Goal: Check status: Check status

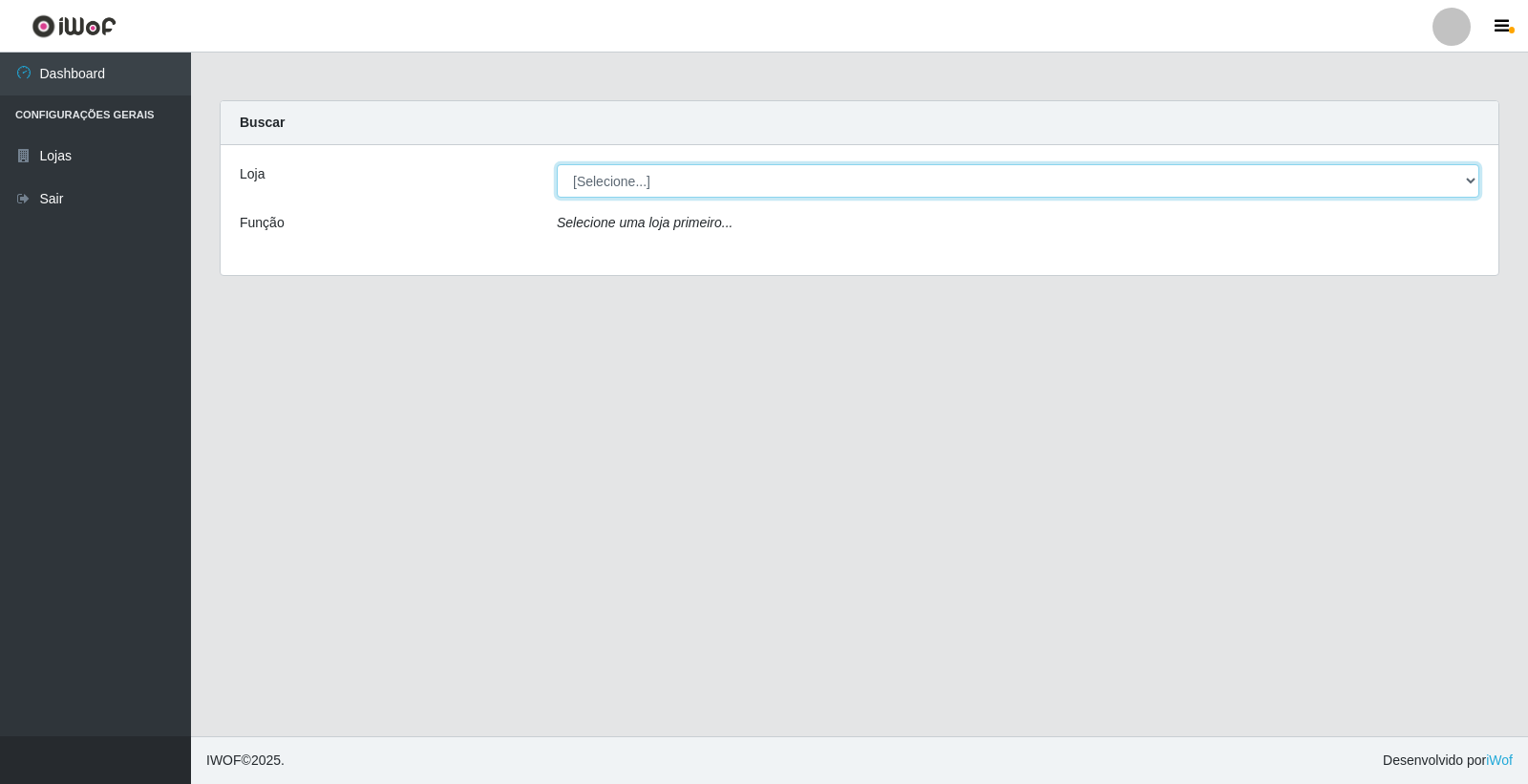
click at [669, 168] on select "[Selecione...] O Feirão - [GEOGRAPHIC_DATA]" at bounding box center [1018, 181] width 923 height 34
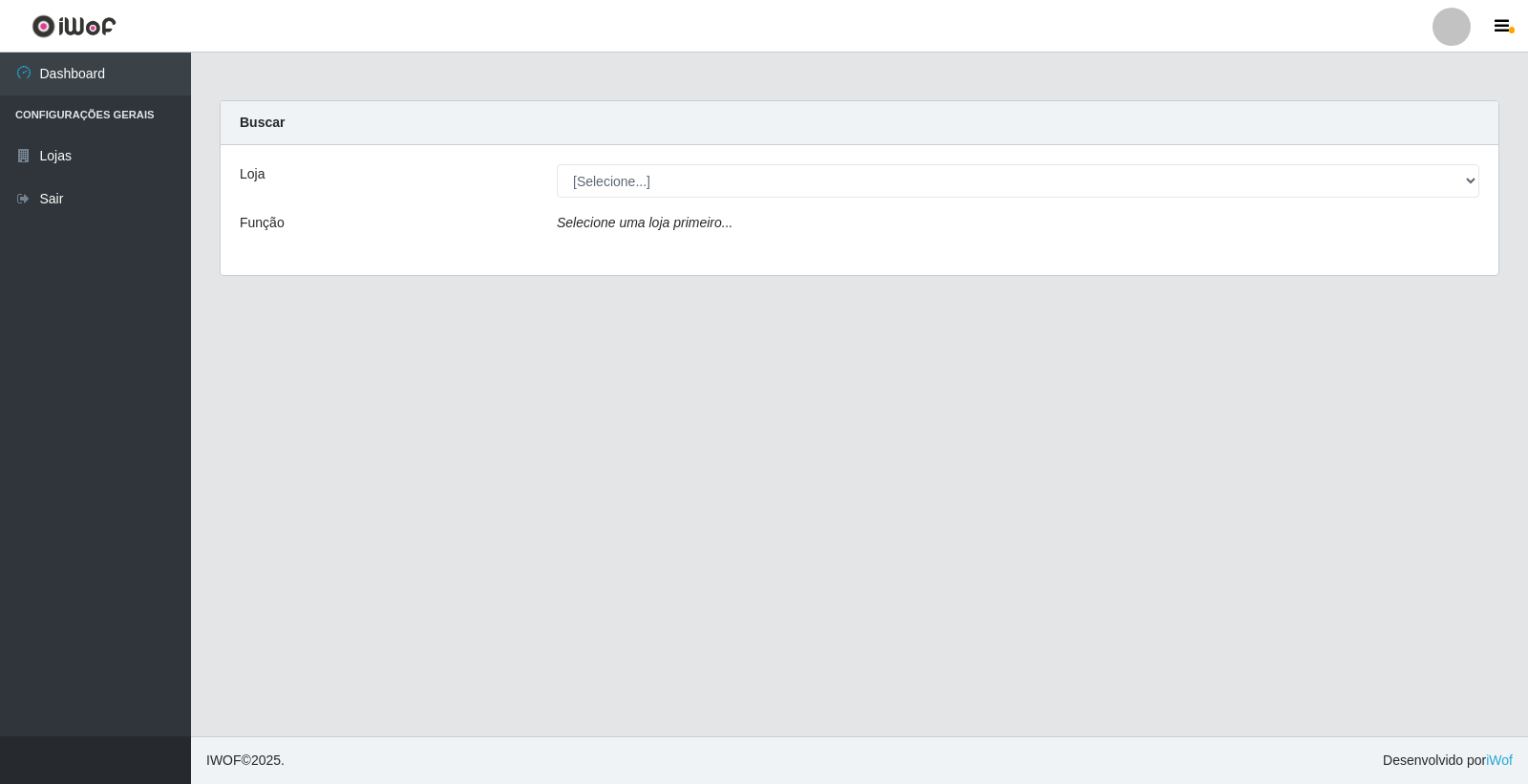
click at [631, 254] on div "Loja [Selecione...] O Feirão - [GEOGRAPHIC_DATA] Função Selecione uma loja prim…" at bounding box center [859, 210] width 1278 height 130
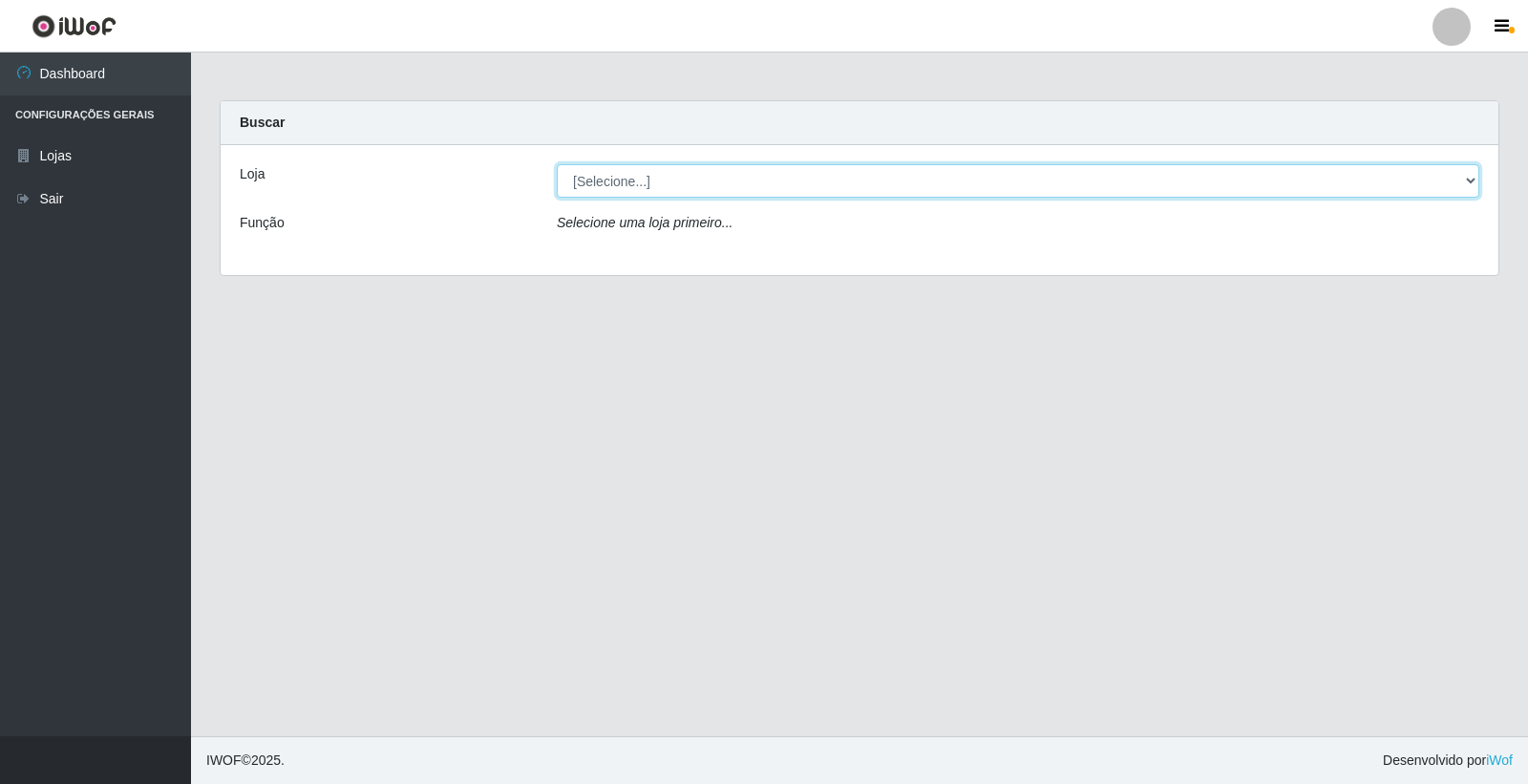
click at [653, 184] on select "[Selecione...] O Feirão - [GEOGRAPHIC_DATA]" at bounding box center [1018, 181] width 923 height 34
select select "327"
click at [557, 164] on select "[Selecione...] O Feirão - [GEOGRAPHIC_DATA]" at bounding box center [1018, 181] width 923 height 34
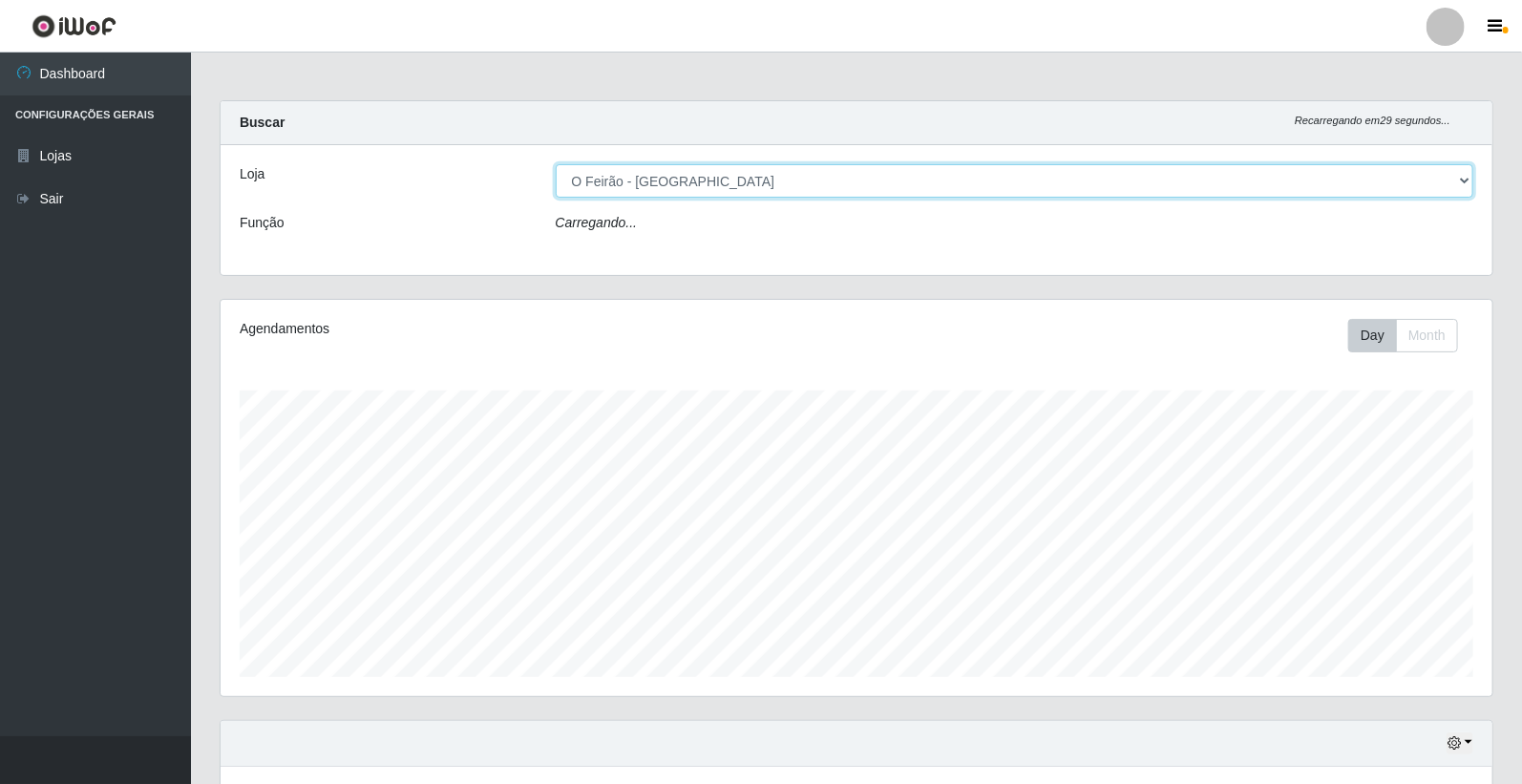
scroll to position [395, 1272]
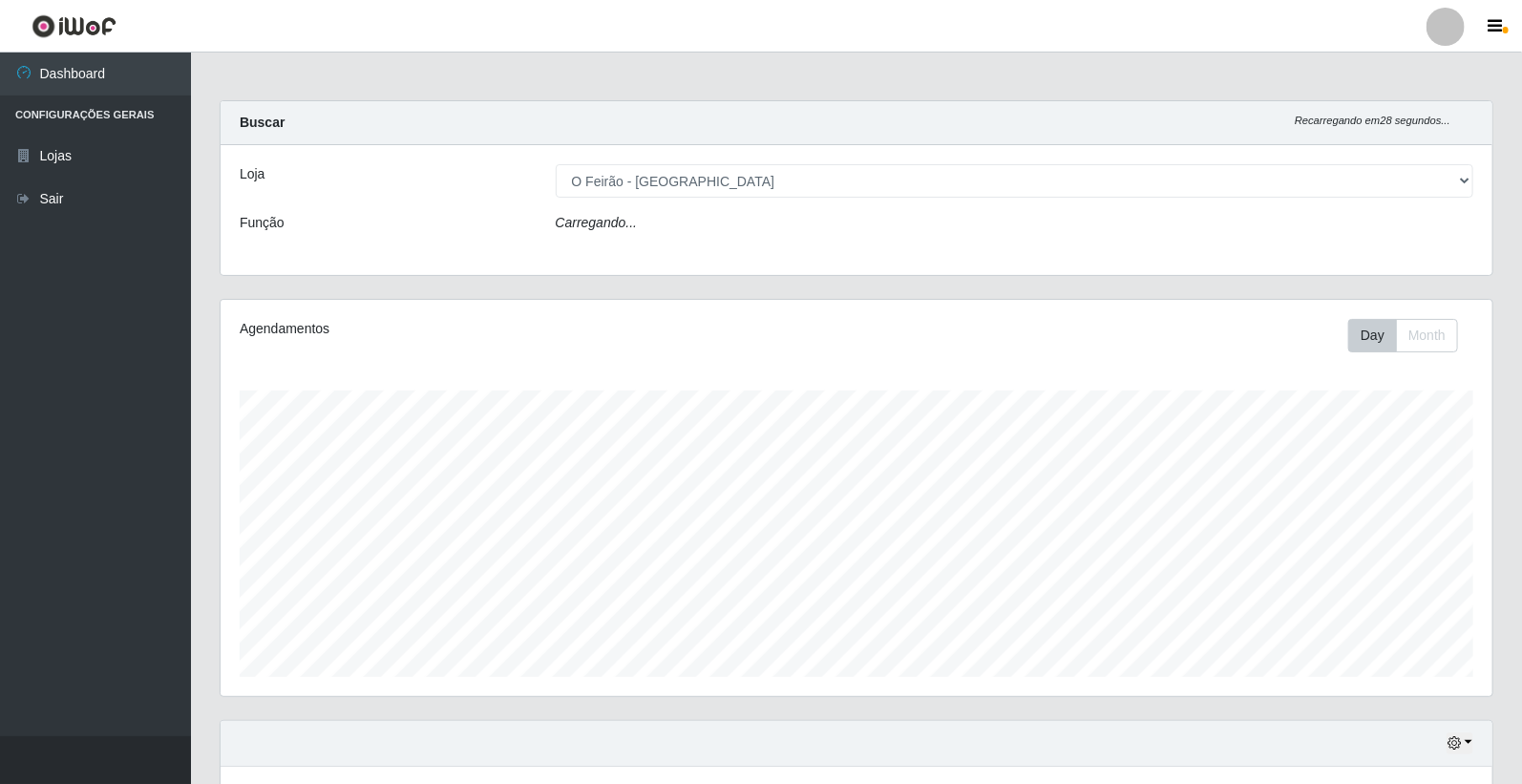
click at [674, 221] on div "Carregando..." at bounding box center [1015, 226] width 947 height 28
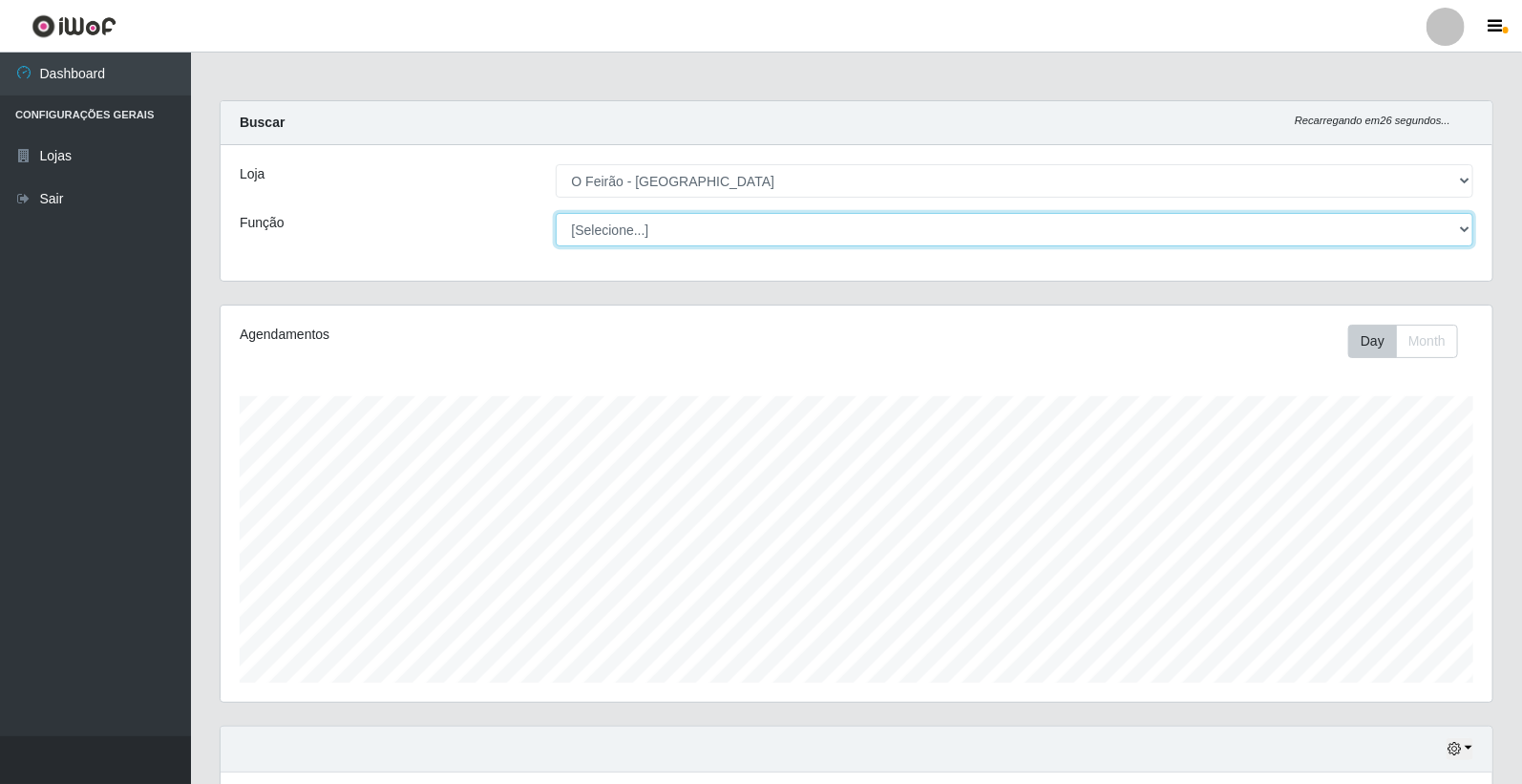
click at [688, 231] on select "[Selecione...] ASG ASG + ASG ++ Embalador Embalador + Embalador ++ Operador de …" at bounding box center [1015, 229] width 919 height 34
select select "1"
click at [556, 213] on select "[Selecione...] ASG ASG + ASG ++ Embalador Embalador + Embalador ++ Operador de …" at bounding box center [1015, 229] width 919 height 34
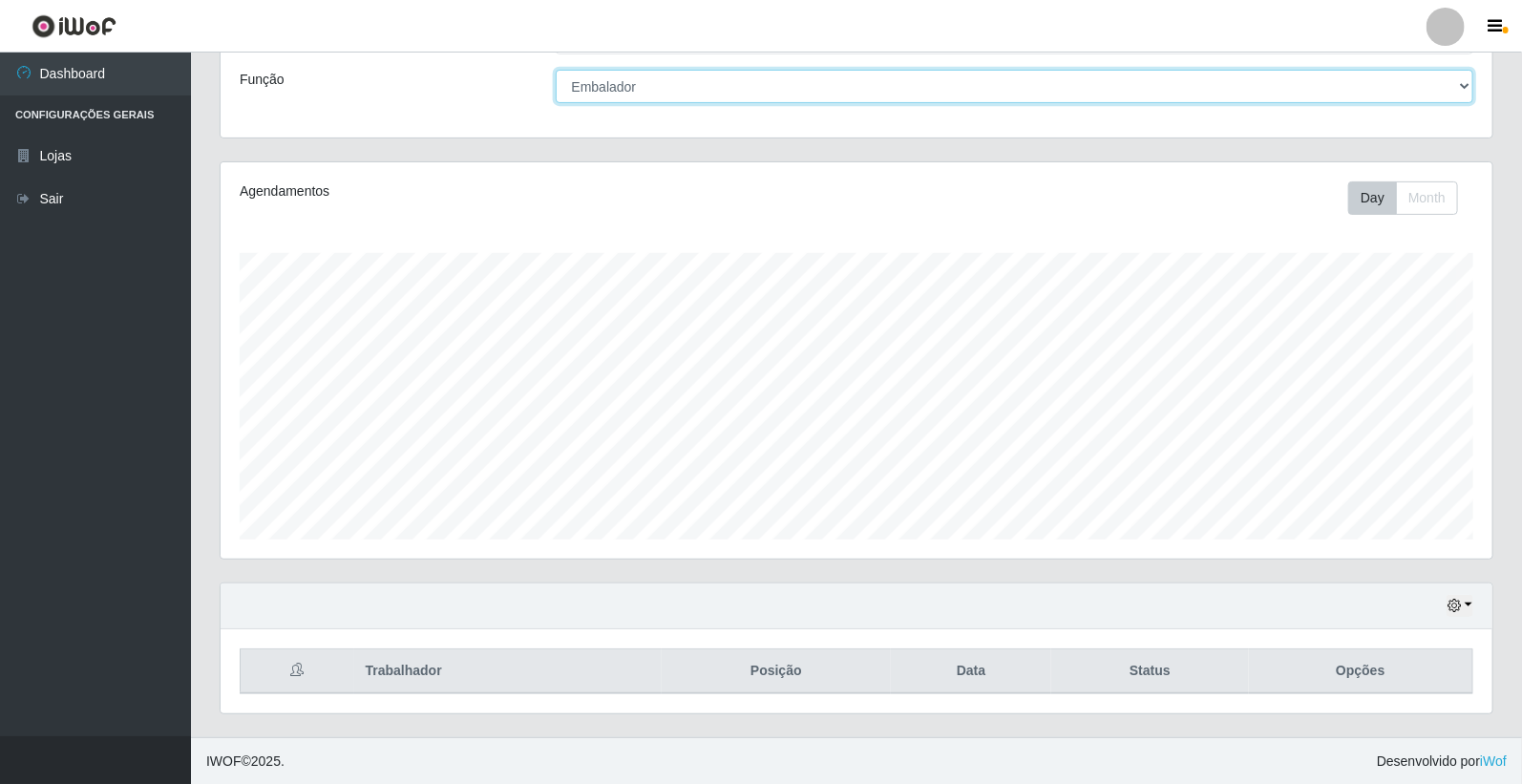
scroll to position [144, 0]
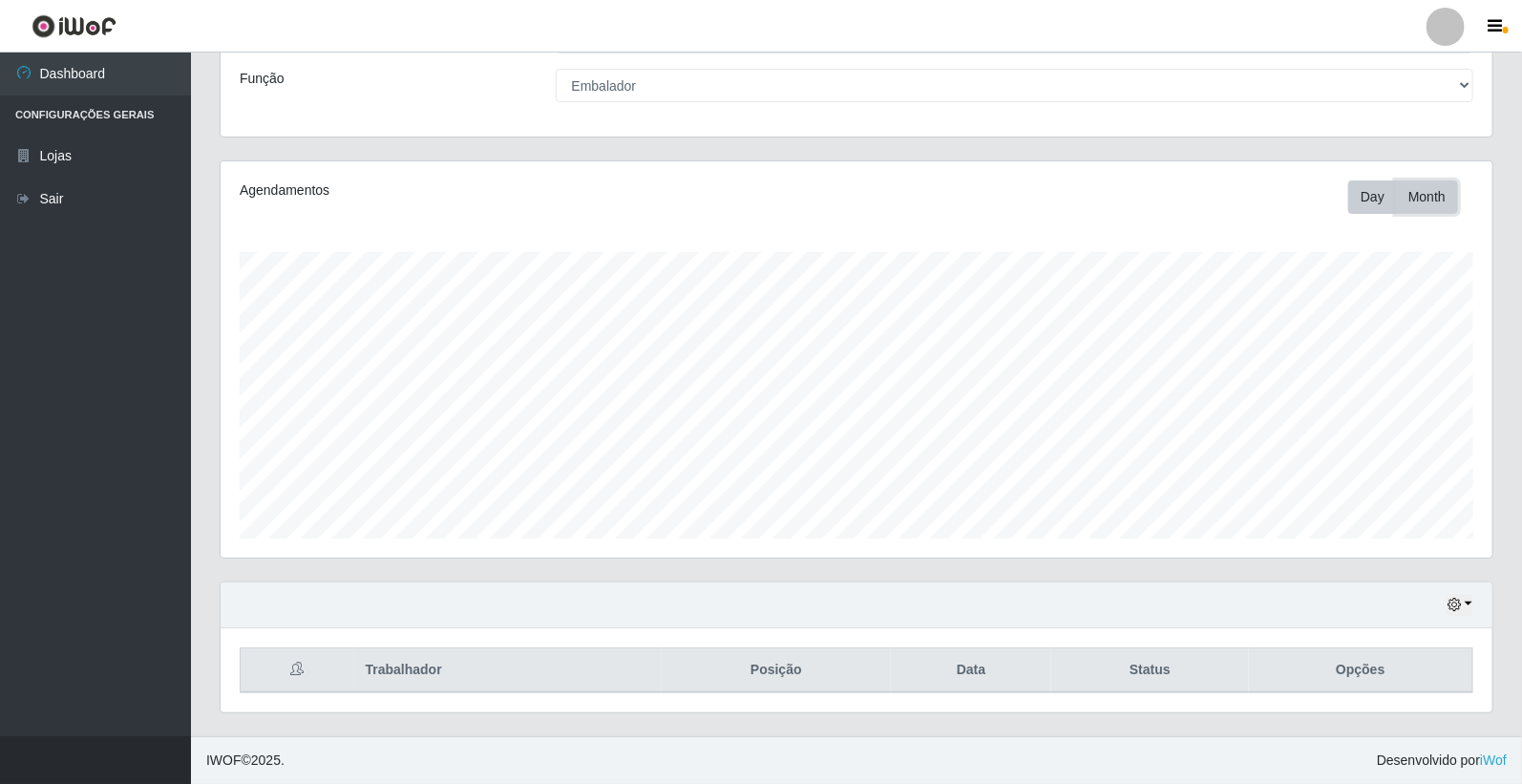
click at [1435, 195] on button "Month" at bounding box center [1427, 197] width 62 height 34
click at [1461, 597] on button "button" at bounding box center [1460, 605] width 27 height 22
click at [1382, 530] on button "1 Semana" at bounding box center [1395, 533] width 151 height 41
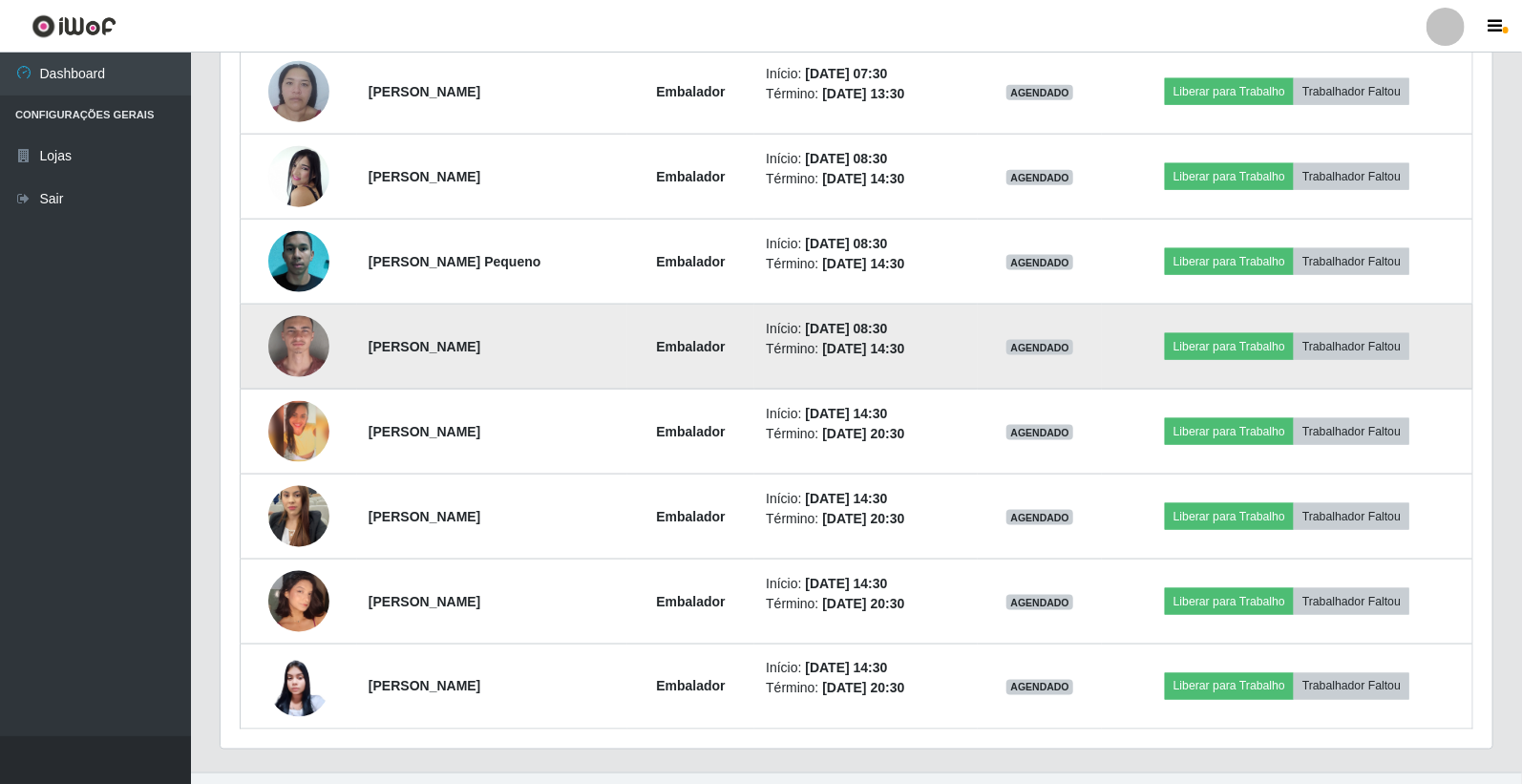
scroll to position [1080, 0]
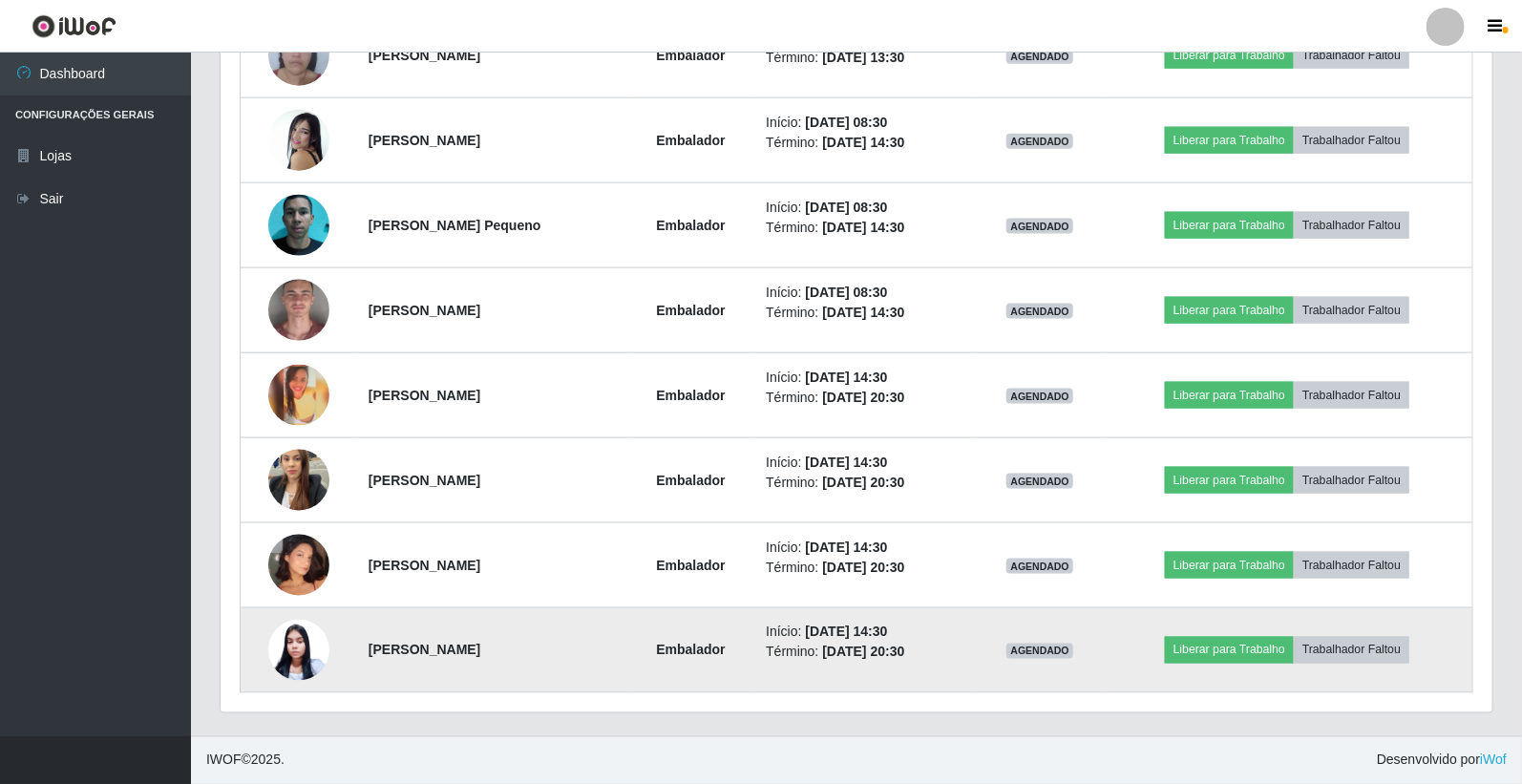
click at [292, 645] on img at bounding box center [299, 651] width 61 height 62
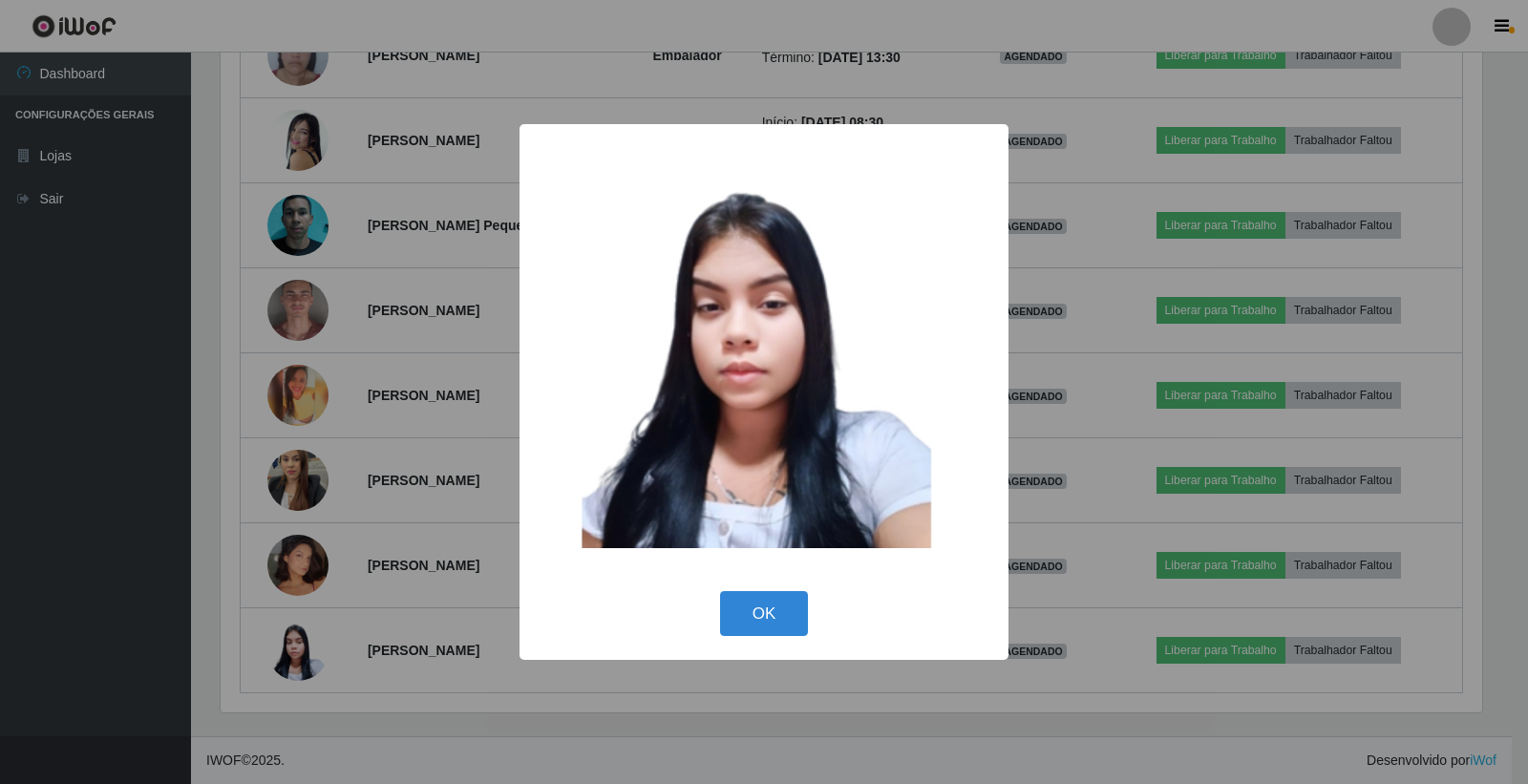
click at [312, 598] on div "× OK Cancel" at bounding box center [764, 392] width 1528 height 784
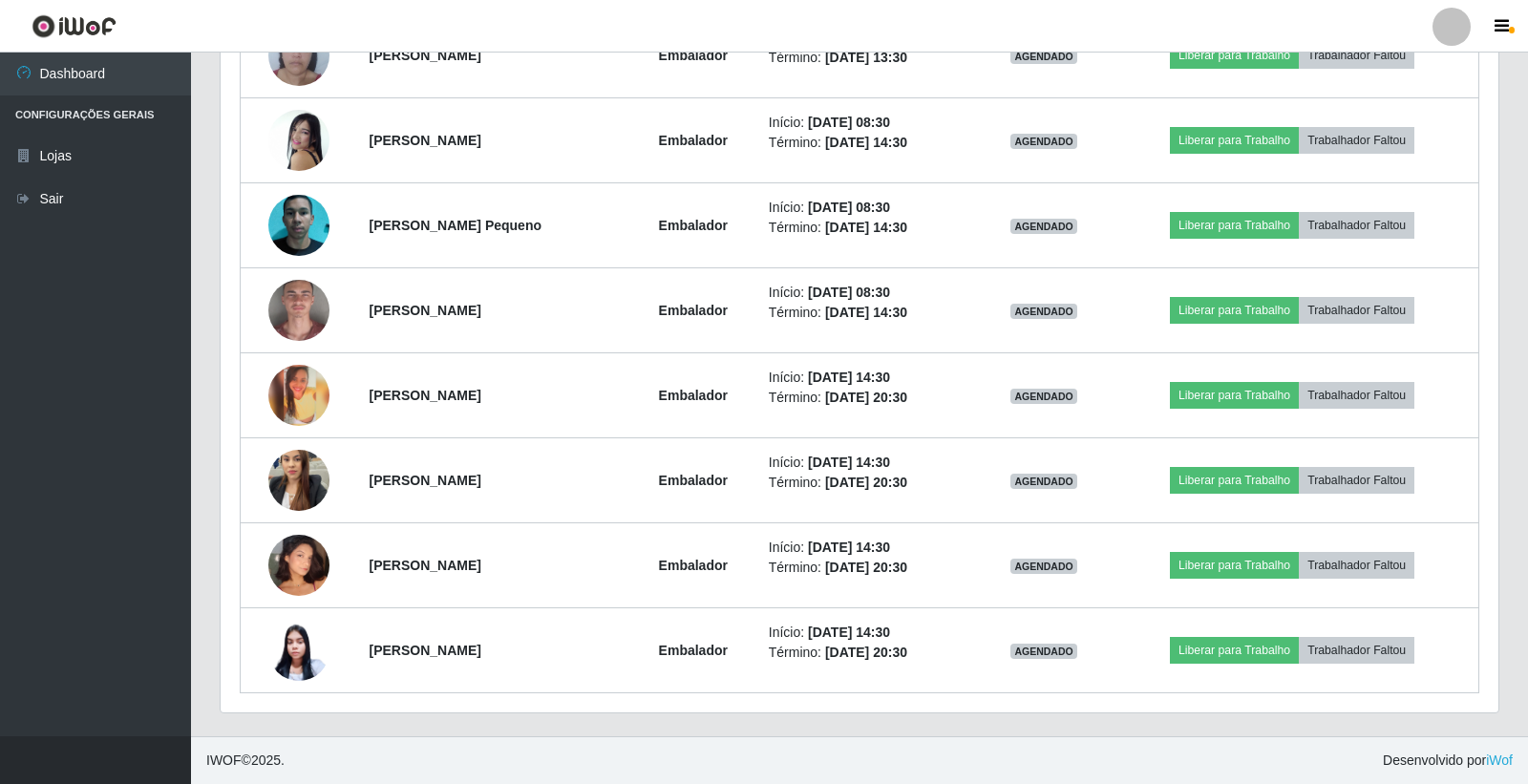
scroll to position [395, 1272]
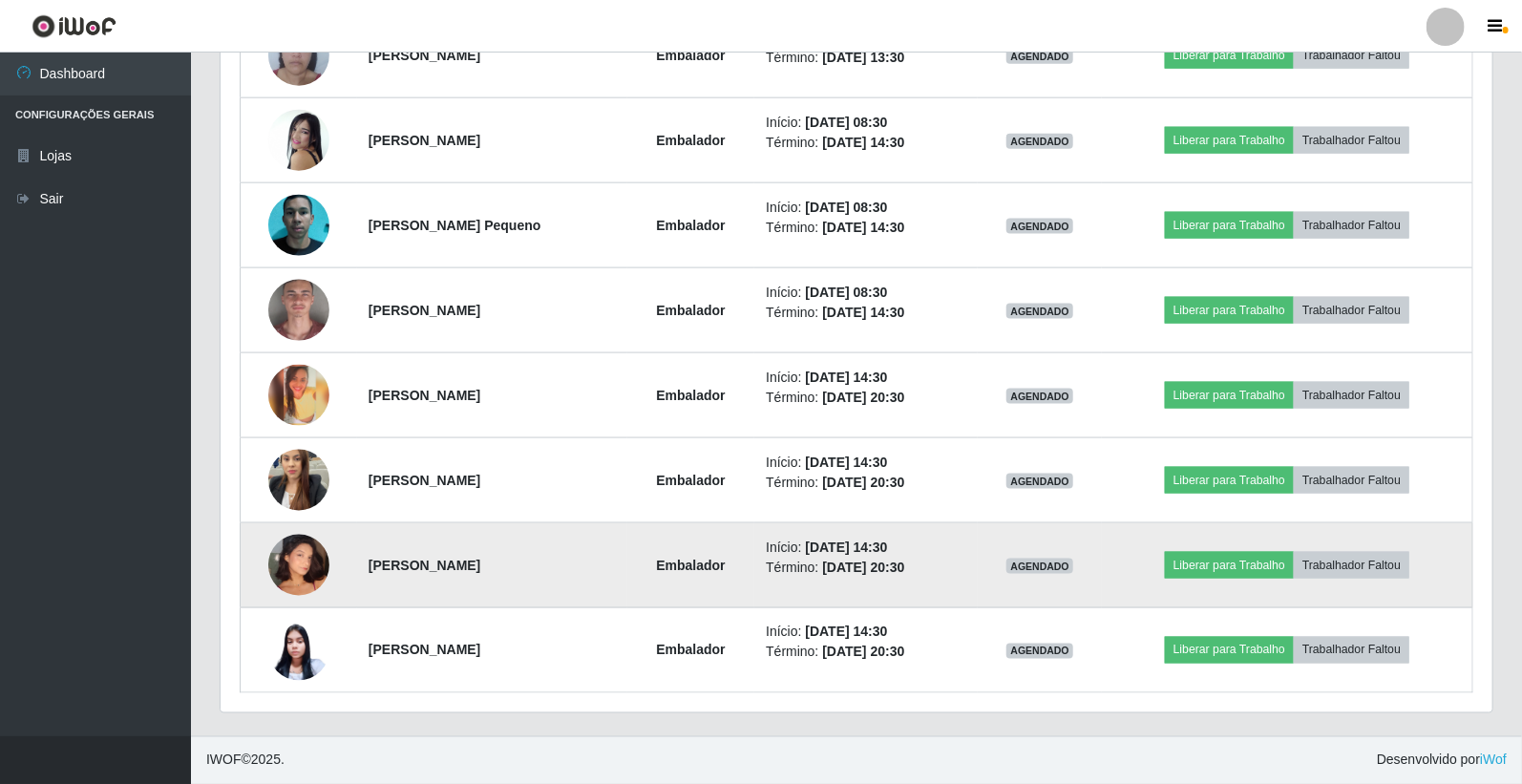
click at [303, 572] on img at bounding box center [299, 566] width 61 height 109
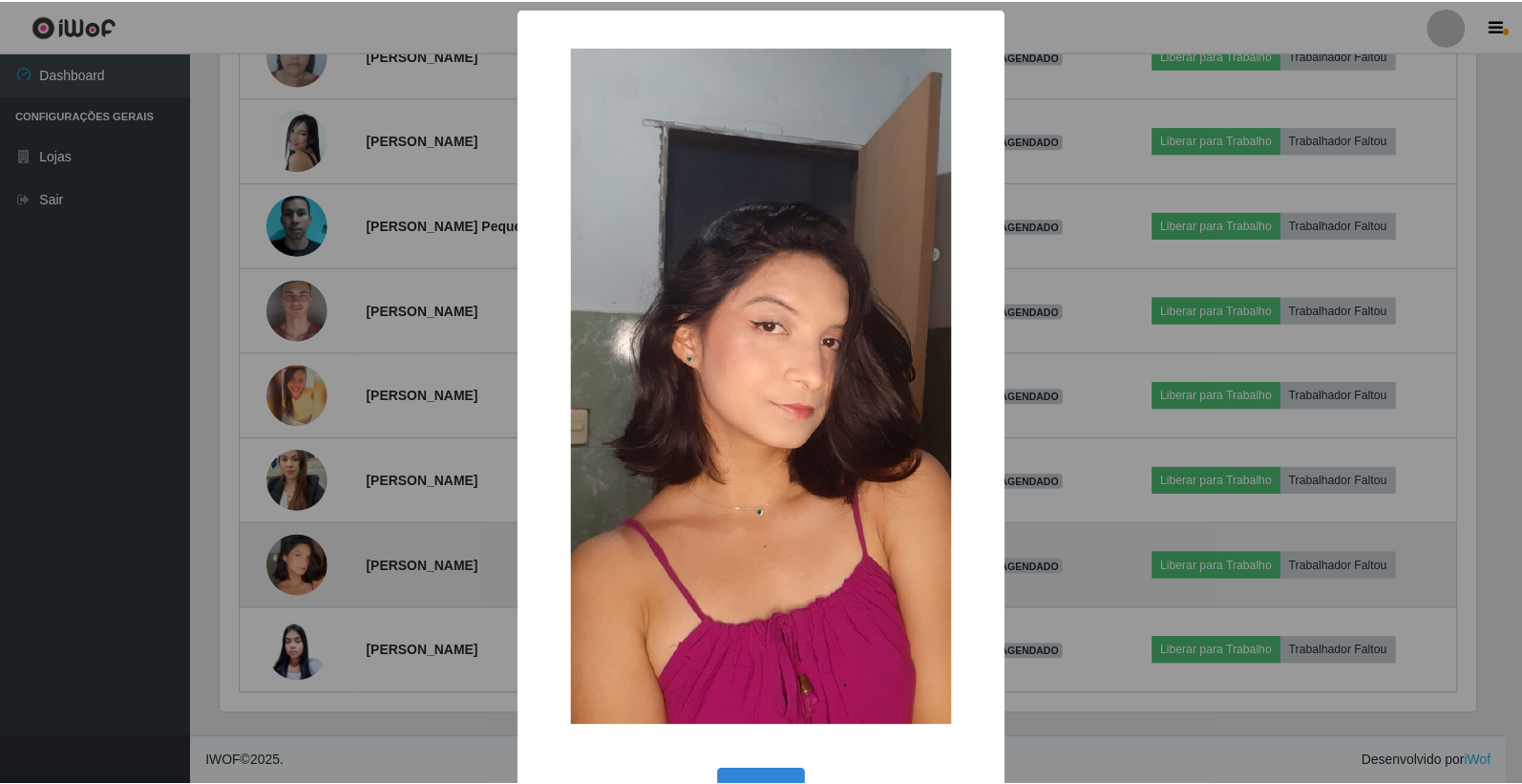
scroll to position [395, 1261]
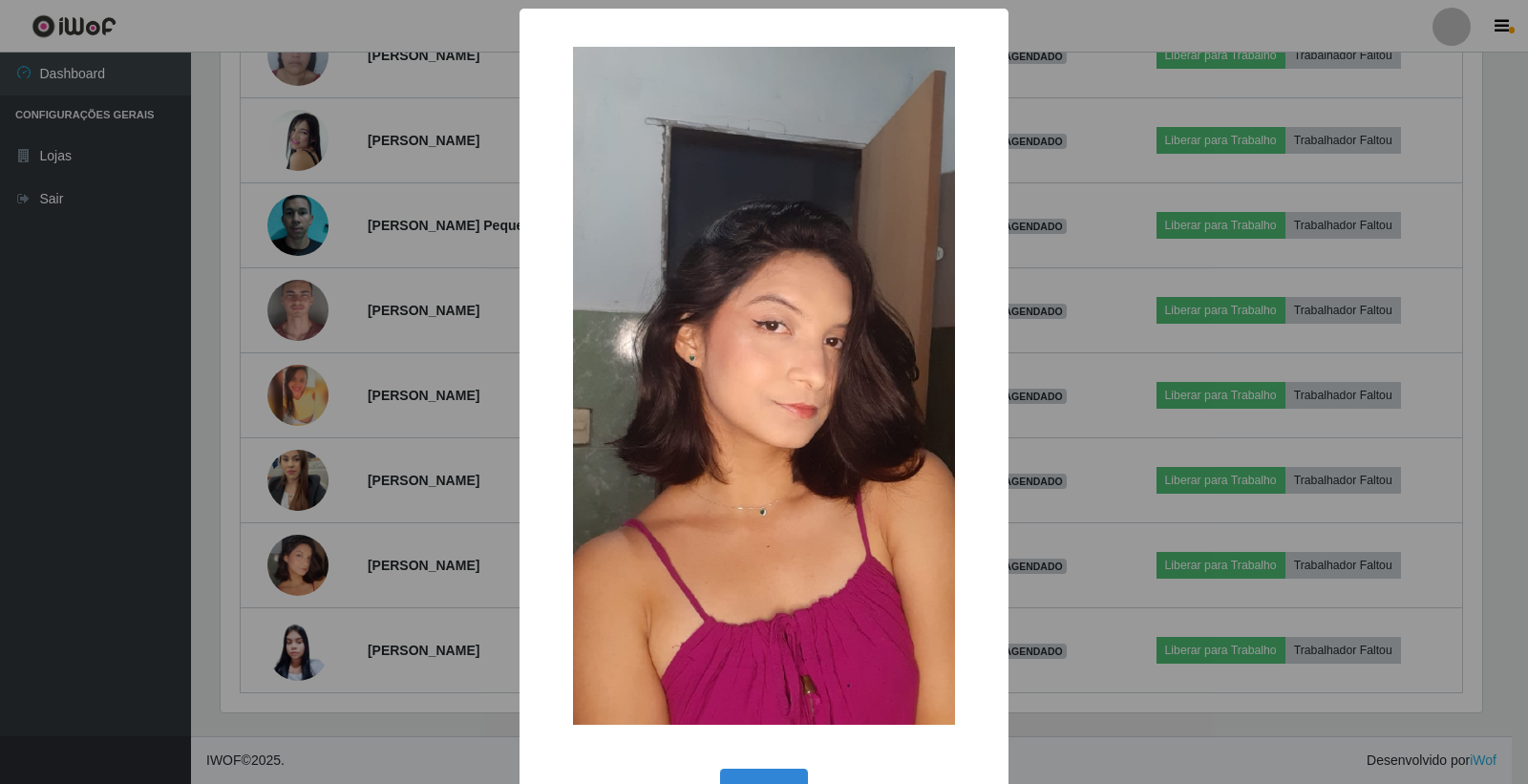
click at [312, 485] on div "× OK Cancel" at bounding box center [764, 392] width 1528 height 784
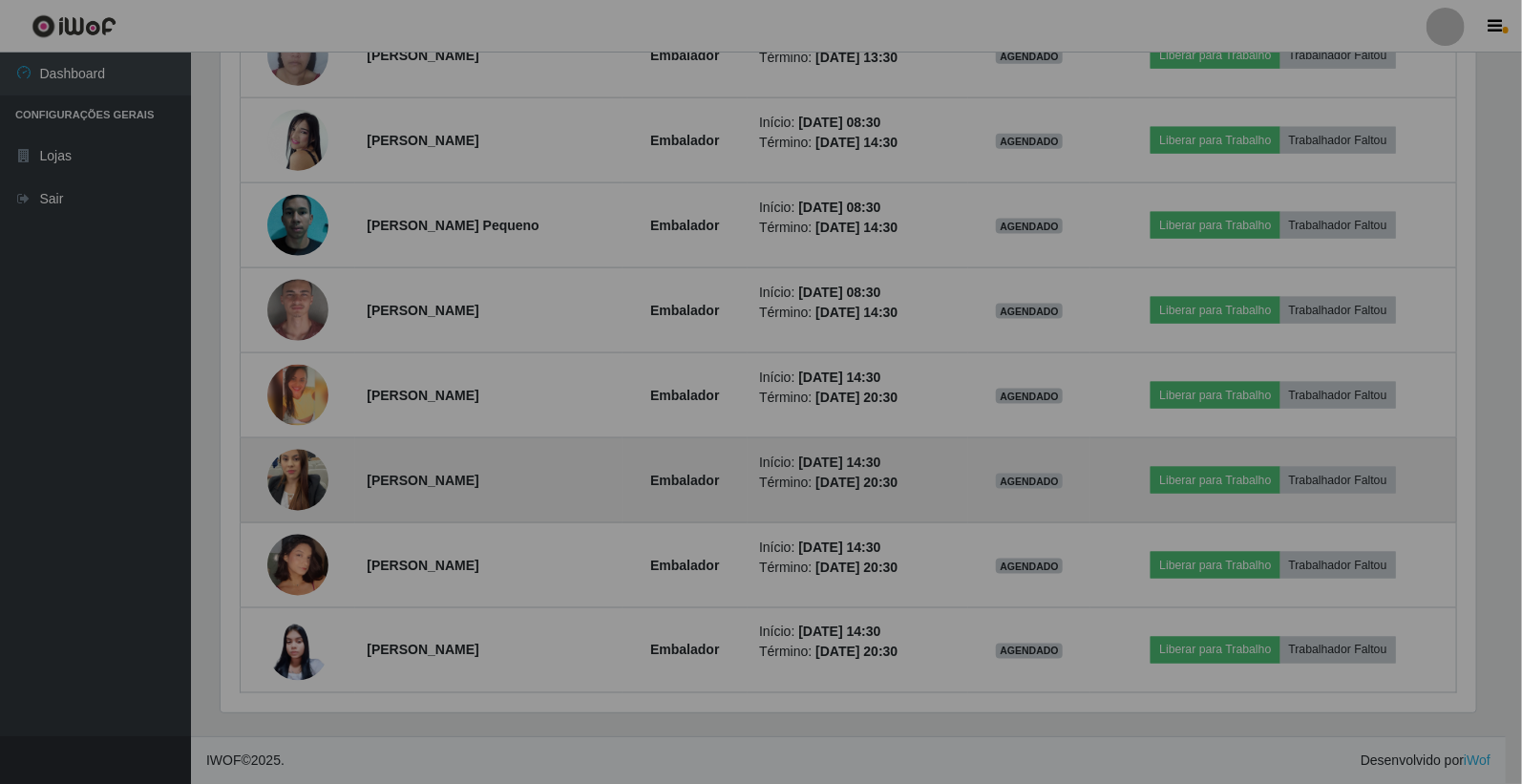
scroll to position [395, 1272]
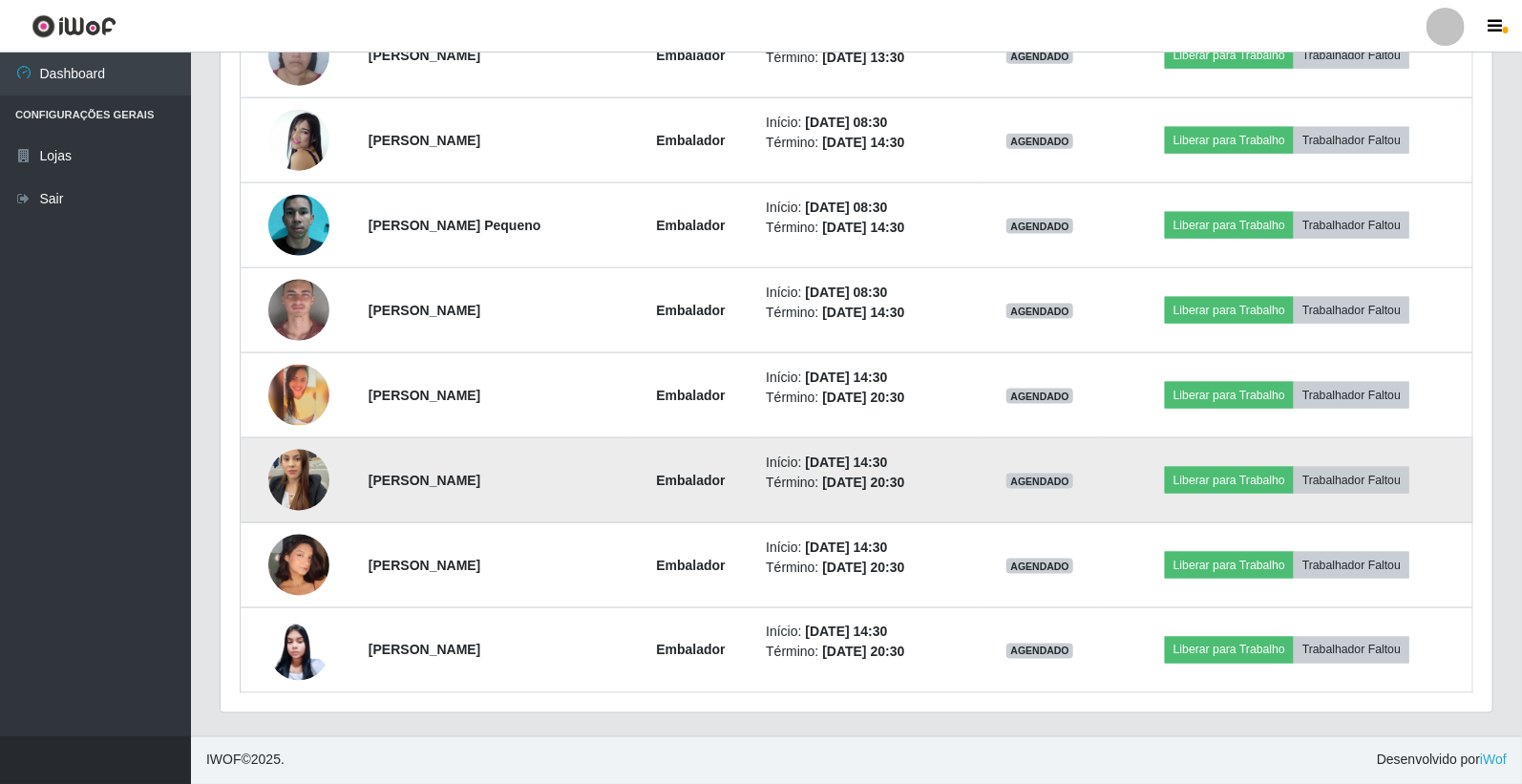
click at [313, 479] on img at bounding box center [299, 480] width 61 height 109
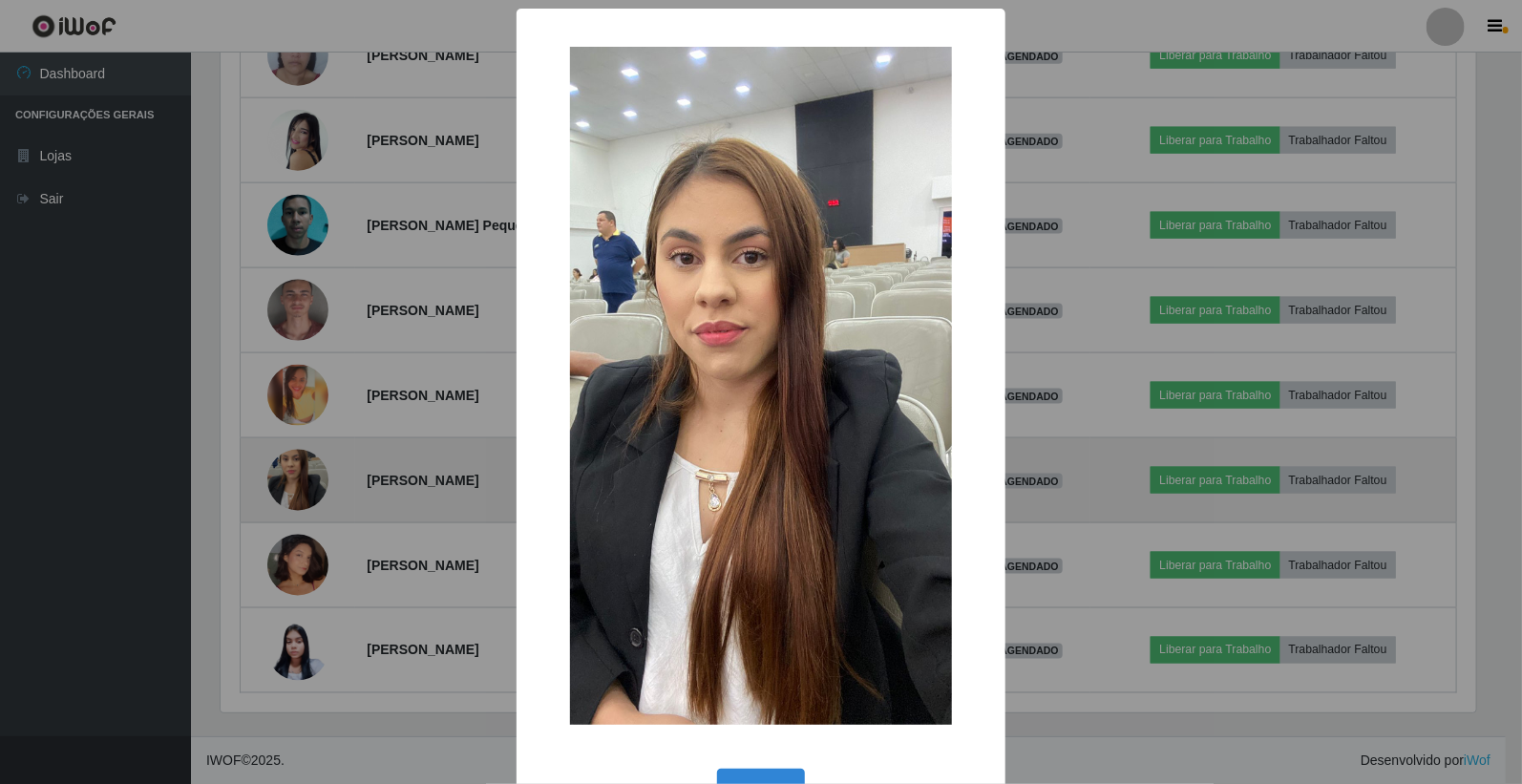
scroll to position [395, 1261]
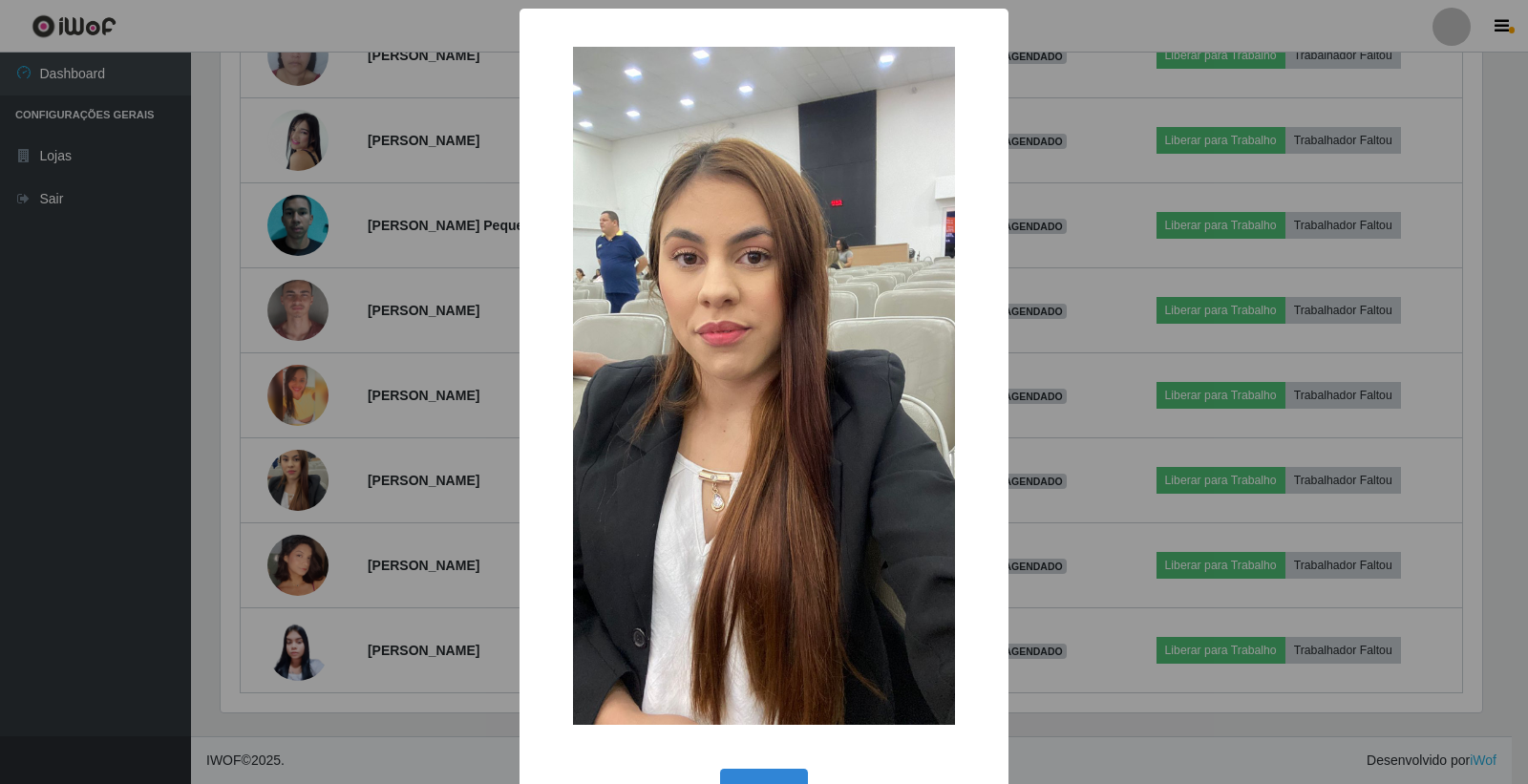
click at [302, 551] on div "× OK Cancel" at bounding box center [764, 392] width 1528 height 784
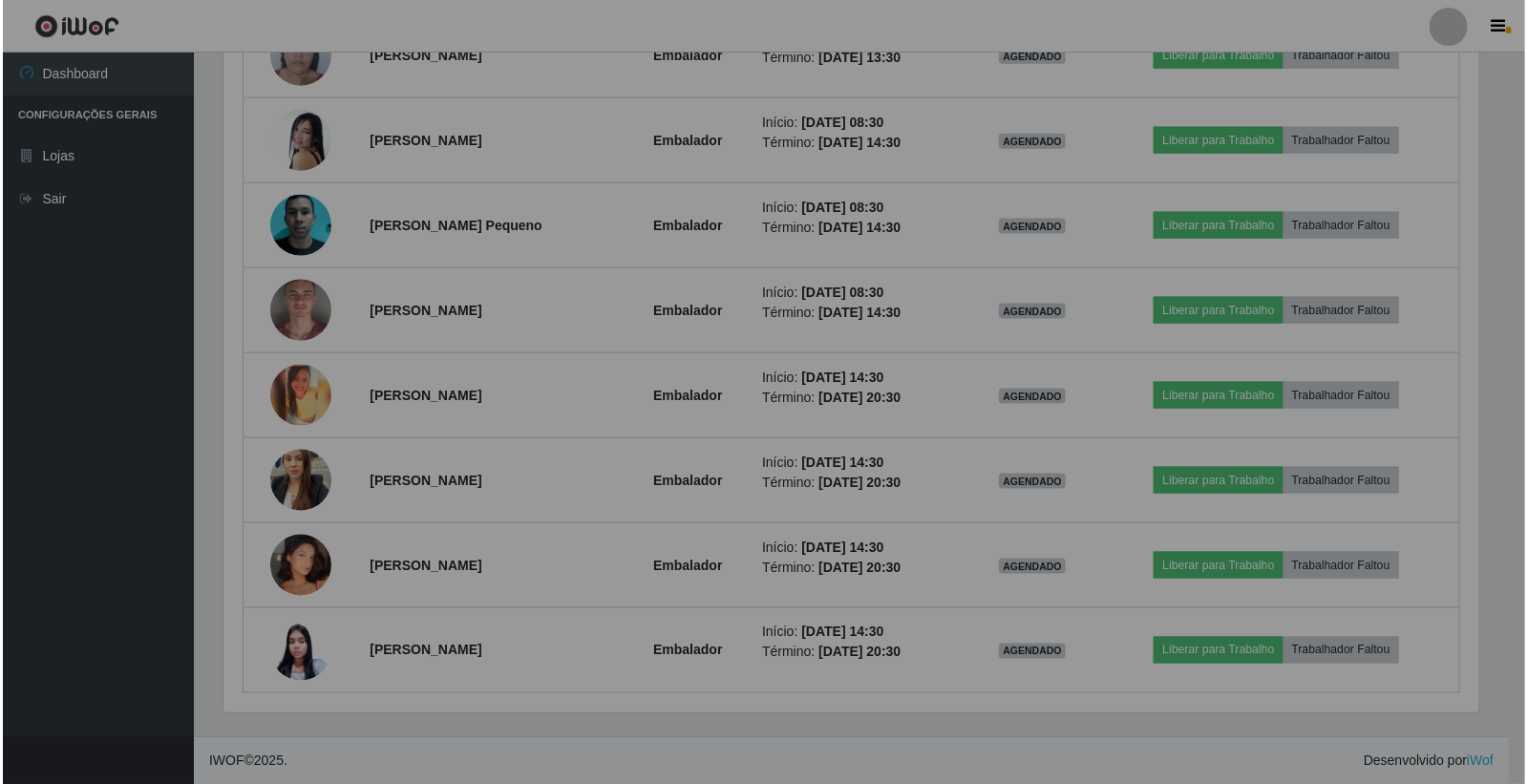
scroll to position [395, 1272]
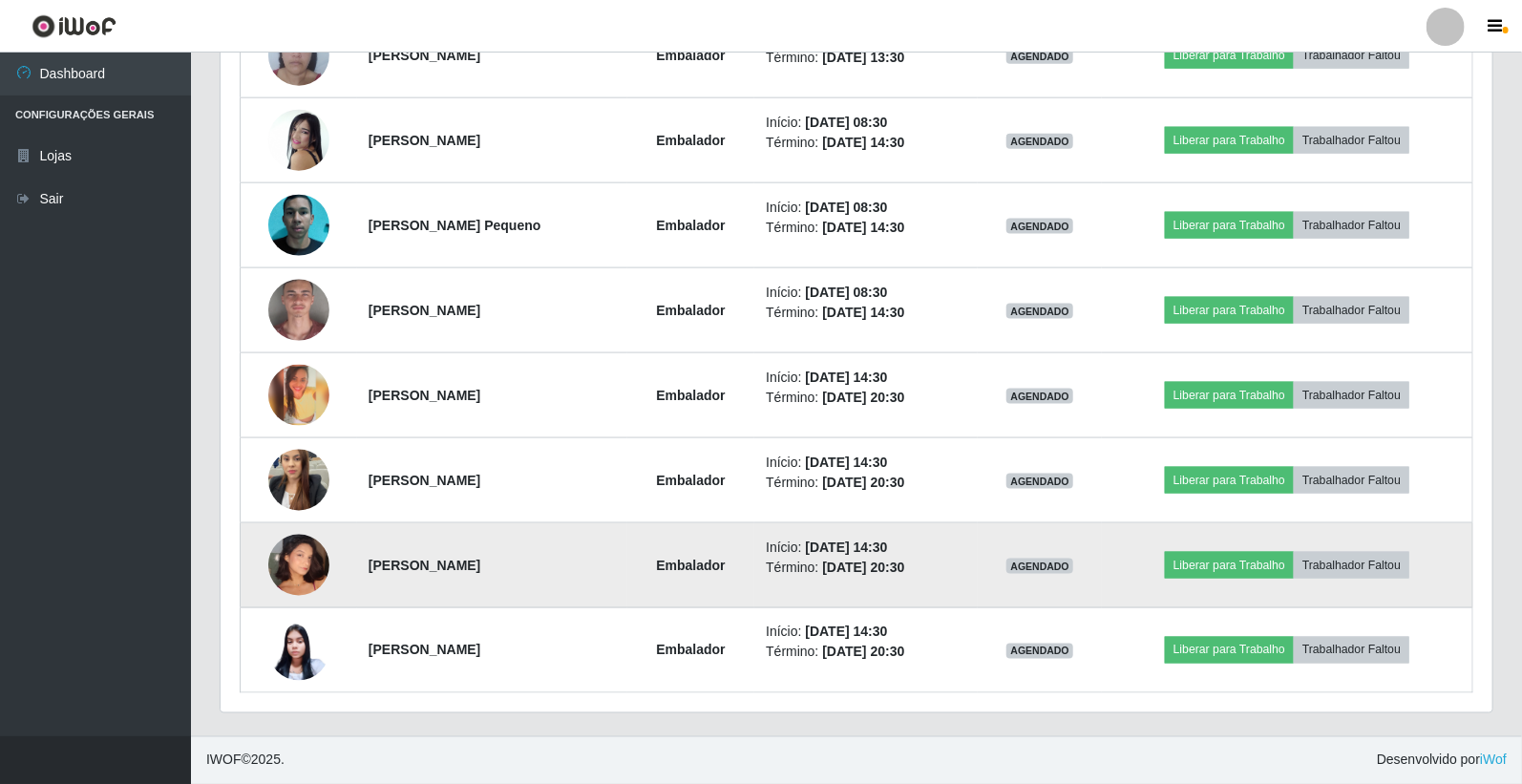
click at [301, 559] on img at bounding box center [299, 566] width 61 height 109
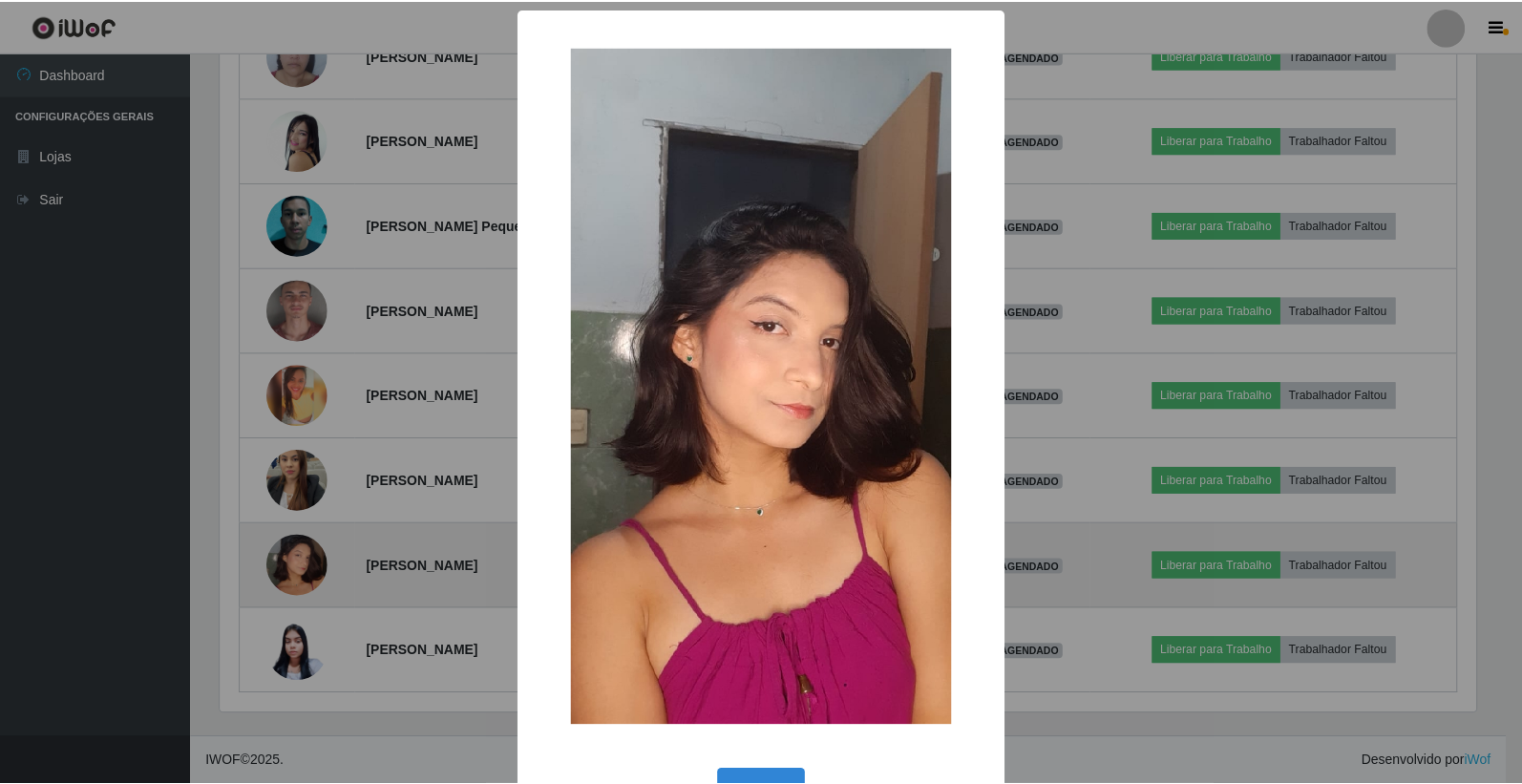
scroll to position [395, 1261]
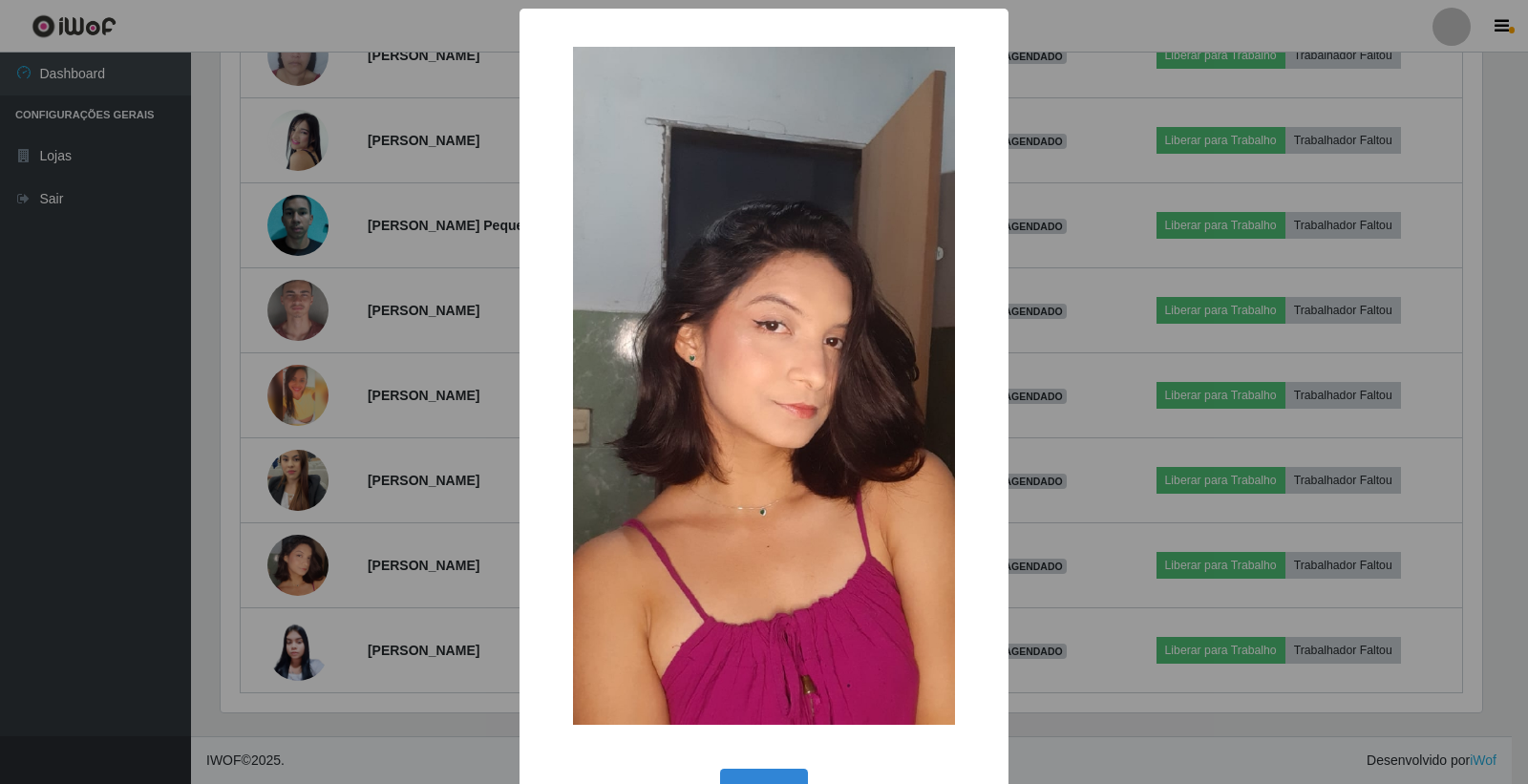
click at [334, 406] on div "× OK Cancel" at bounding box center [764, 392] width 1528 height 784
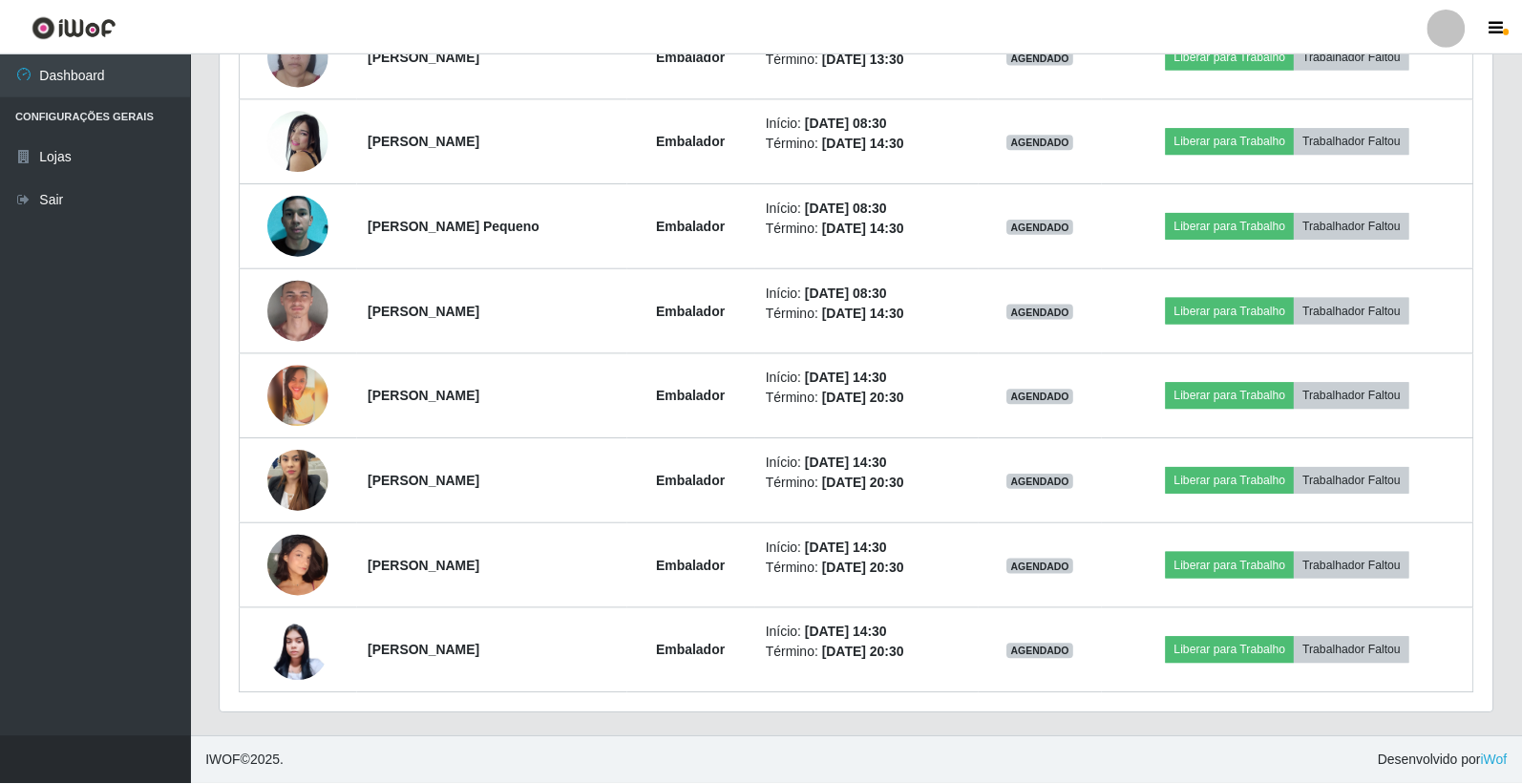
scroll to position [395, 1272]
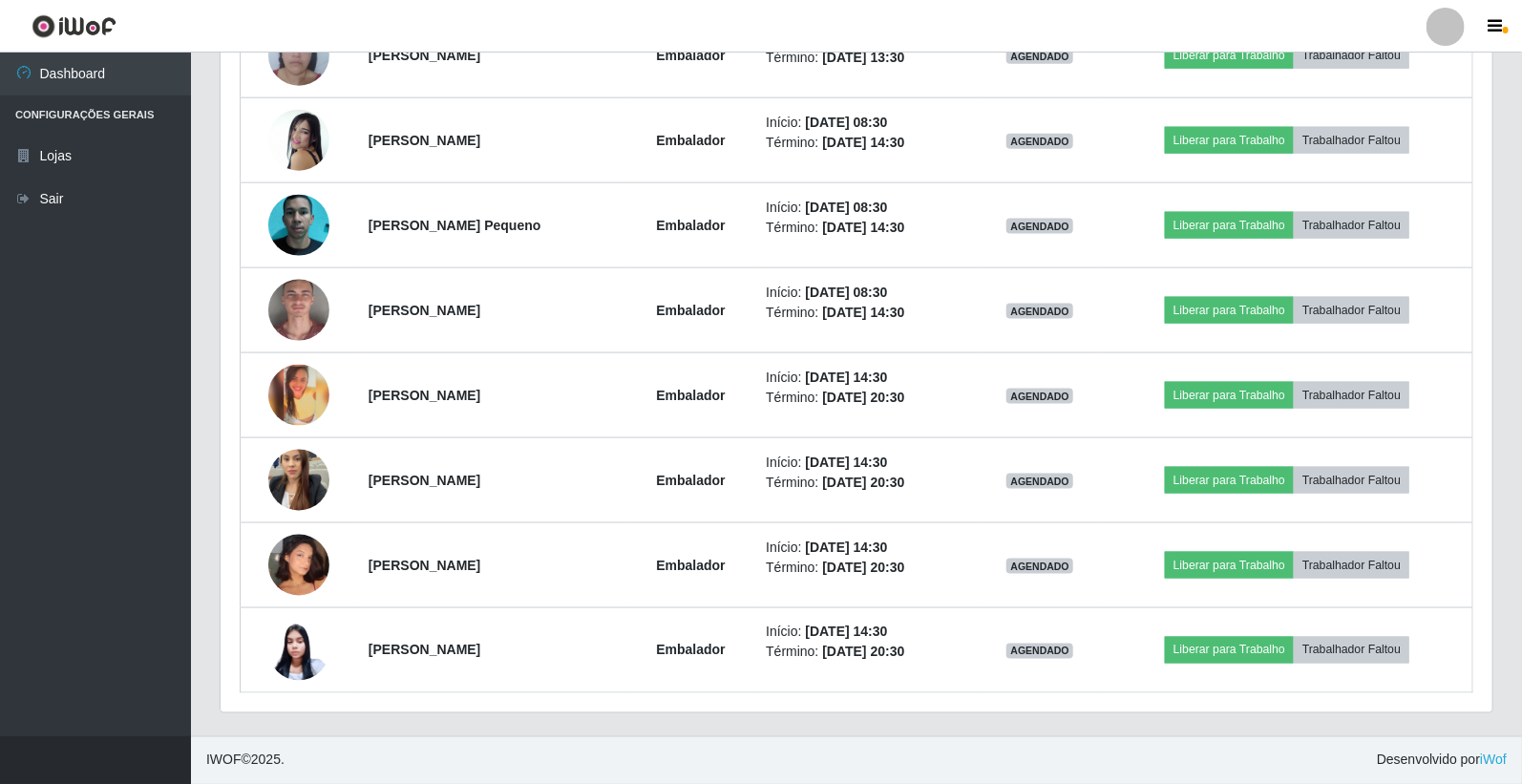
click at [294, 387] on img at bounding box center [299, 395] width 61 height 61
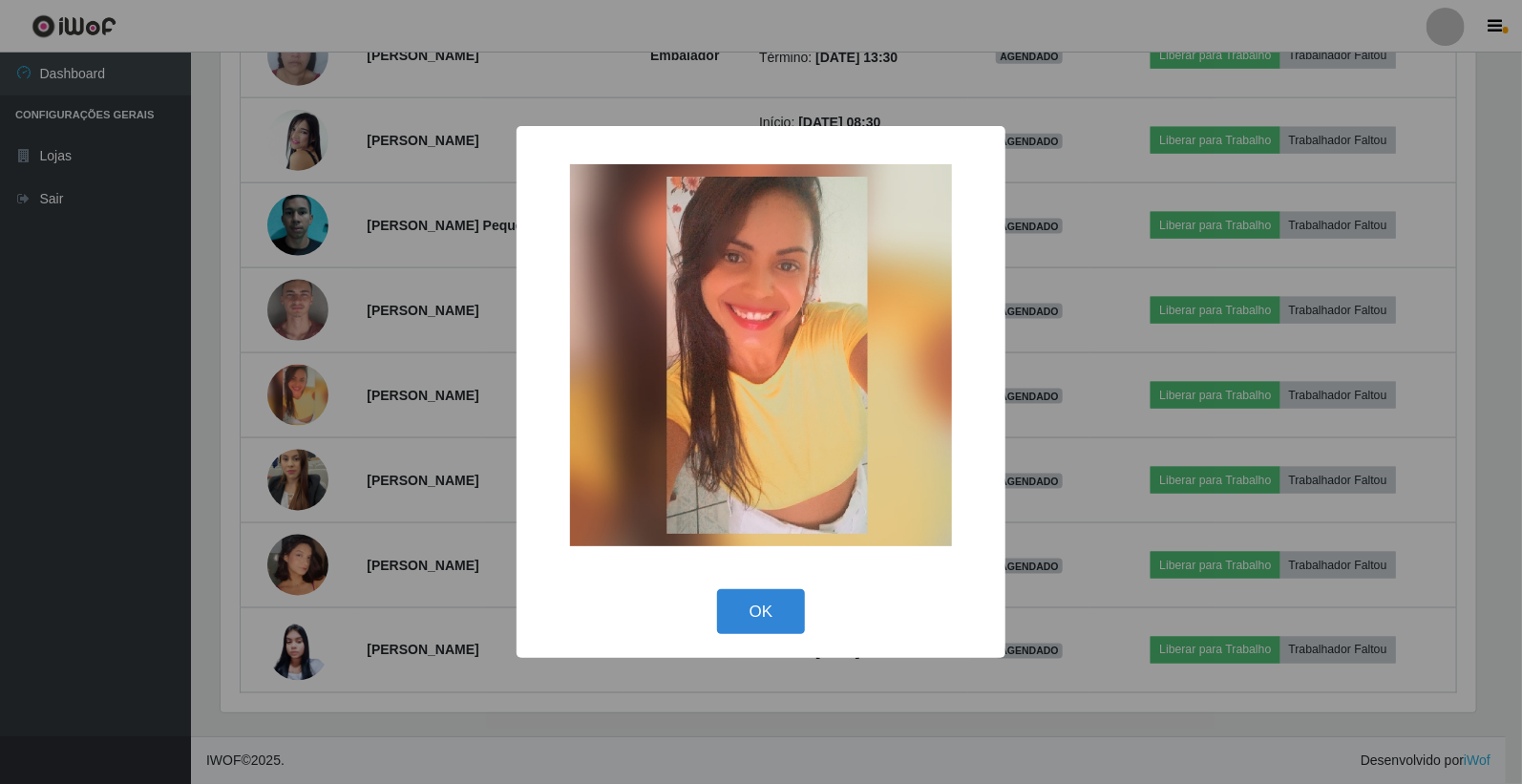
scroll to position [395, 1261]
click at [285, 298] on div "× OK Cancel" at bounding box center [763, 392] width 1528 height 784
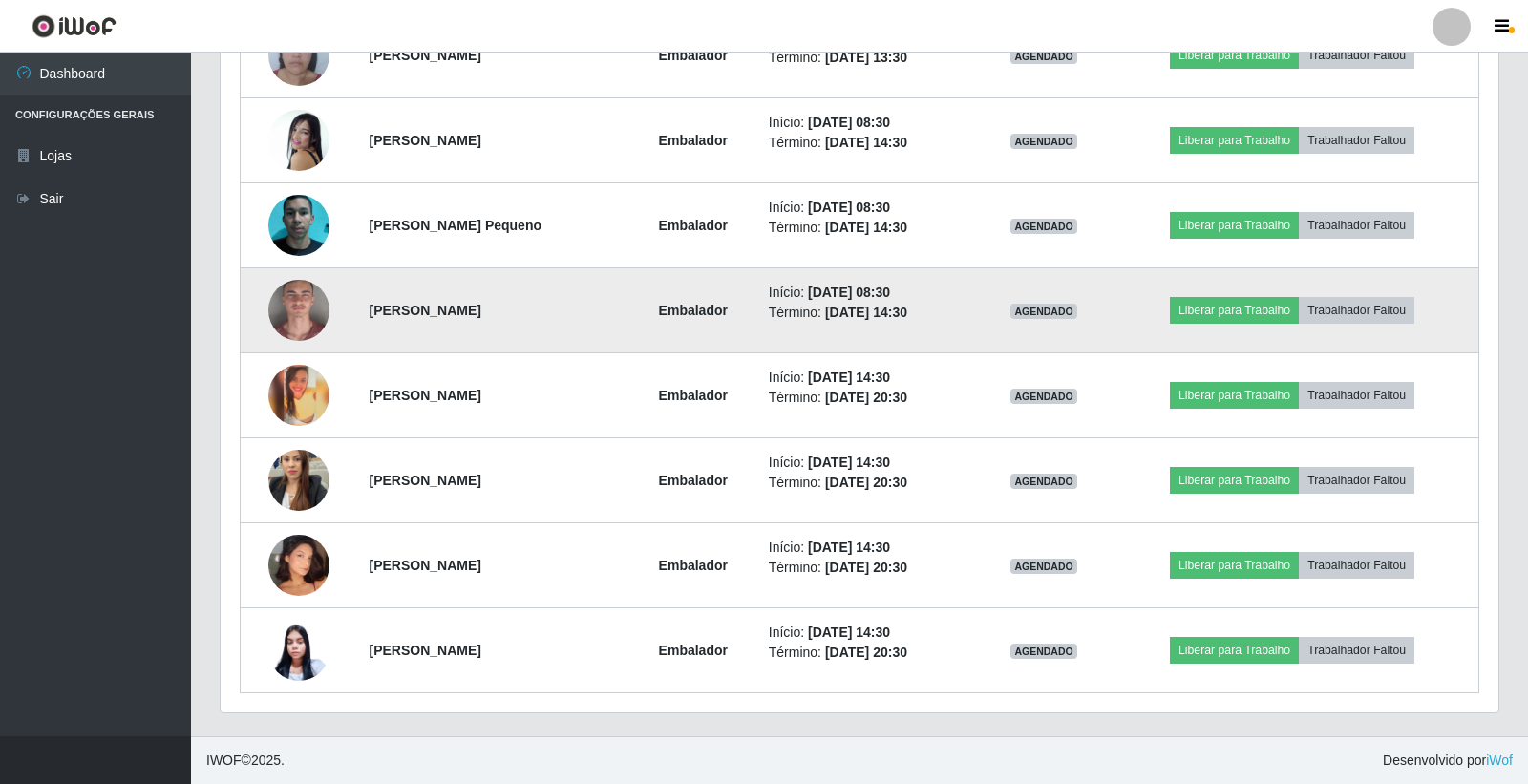
scroll to position [395, 1272]
click at [291, 311] on img at bounding box center [299, 309] width 61 height 126
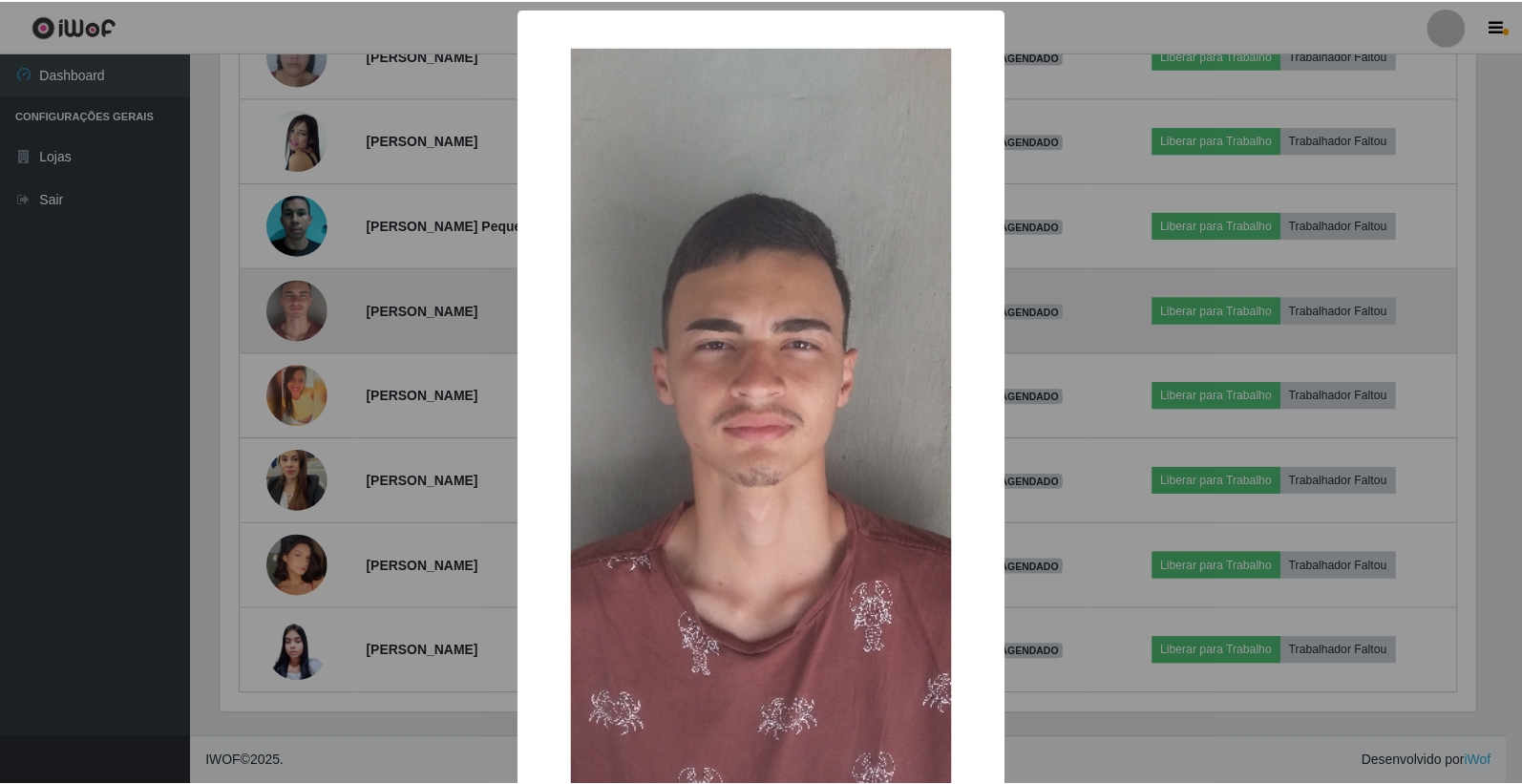
scroll to position [395, 1261]
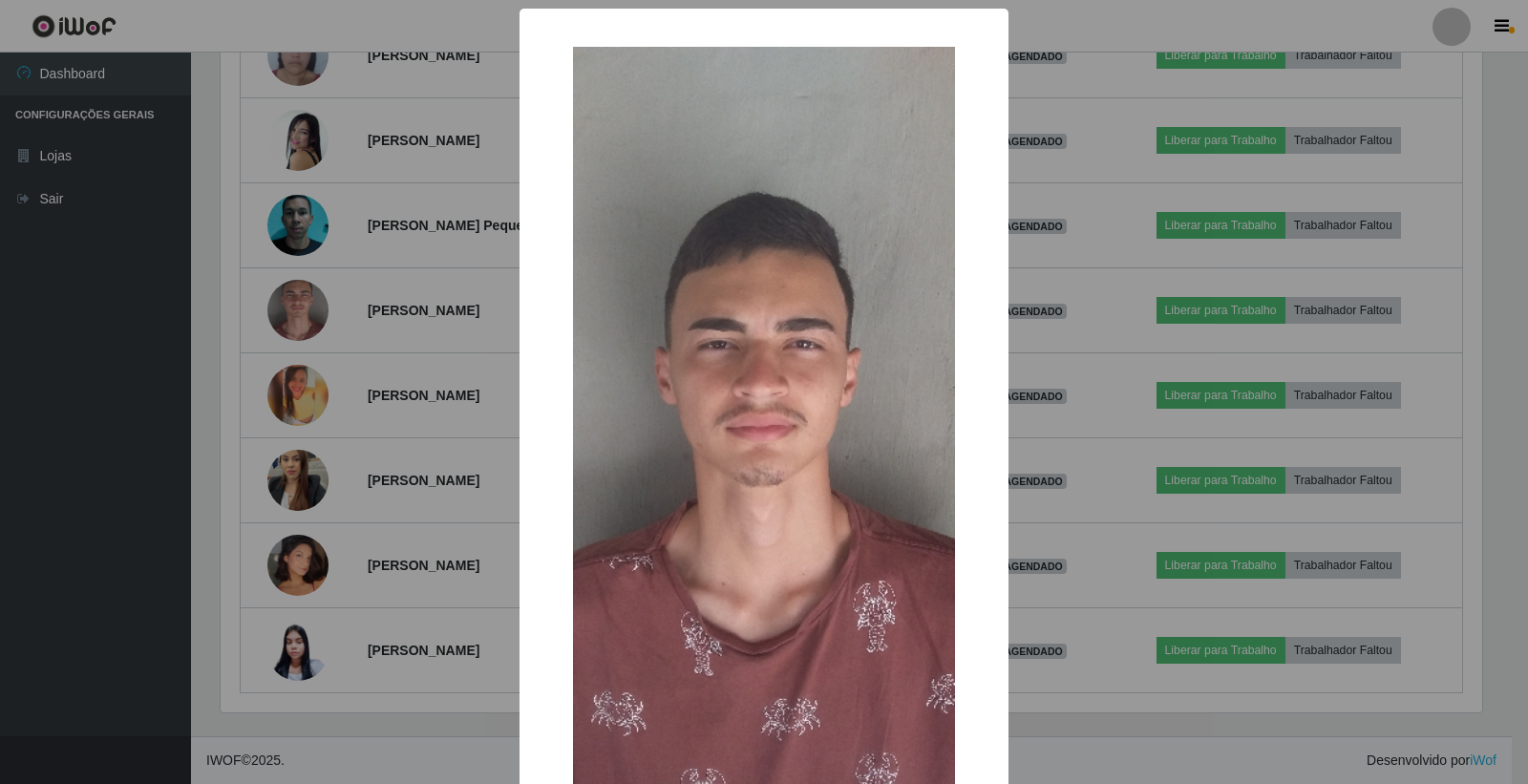
drag, startPoint x: 294, startPoint y: 325, endPoint x: 296, endPoint y: 290, distance: 35.1
click at [294, 324] on div "× OK Cancel" at bounding box center [764, 392] width 1528 height 784
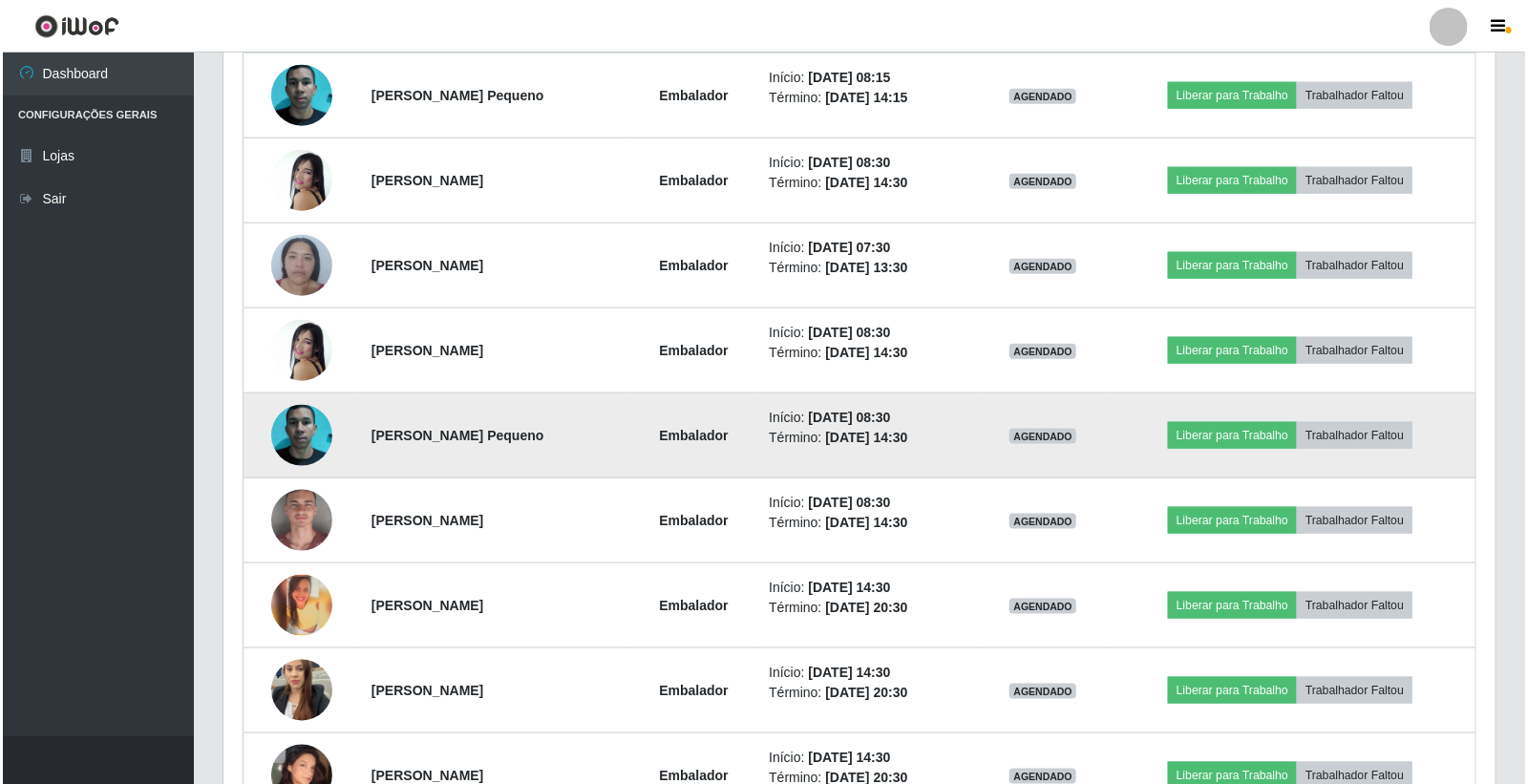
scroll to position [867, 0]
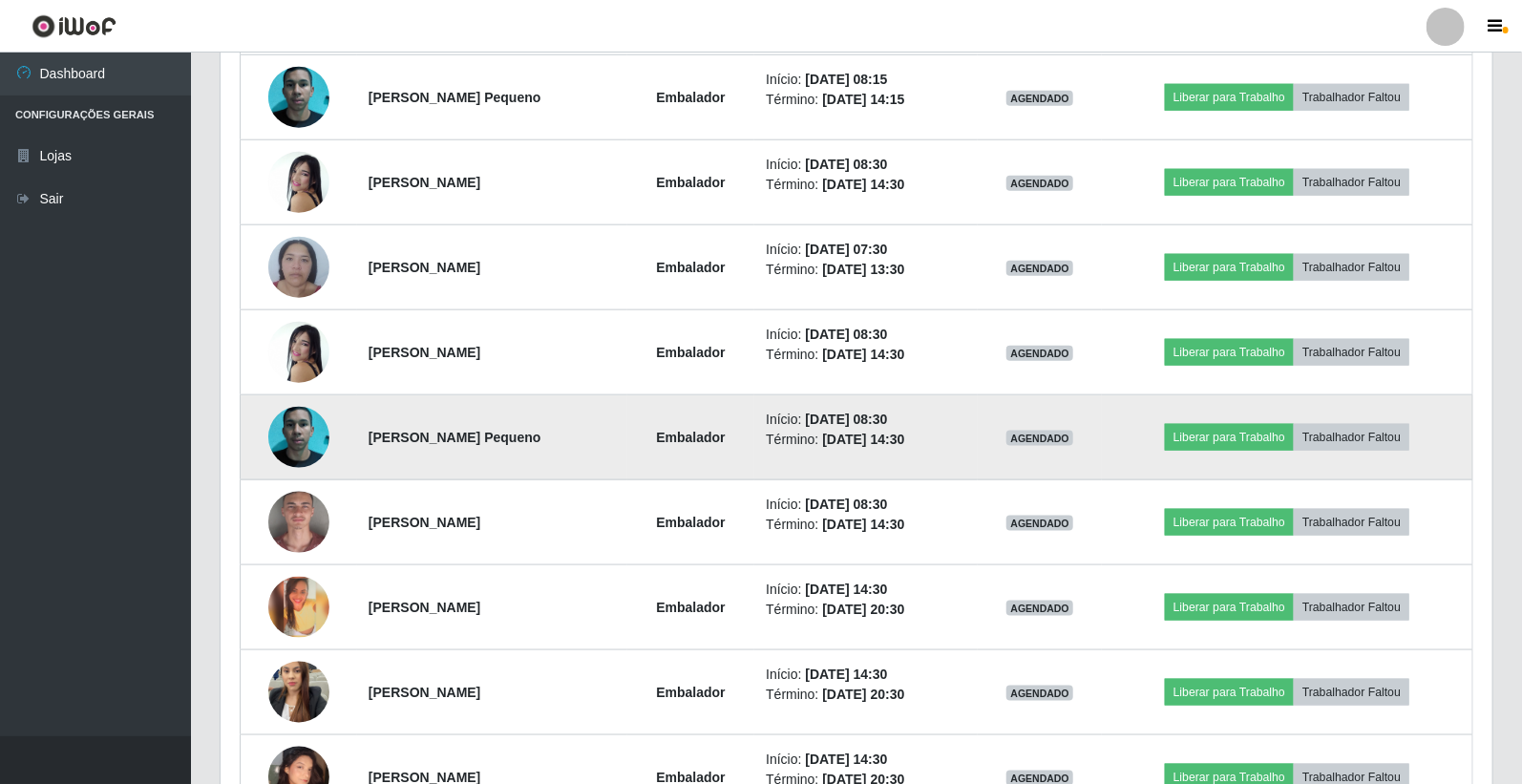
click at [298, 445] on img at bounding box center [299, 437] width 61 height 135
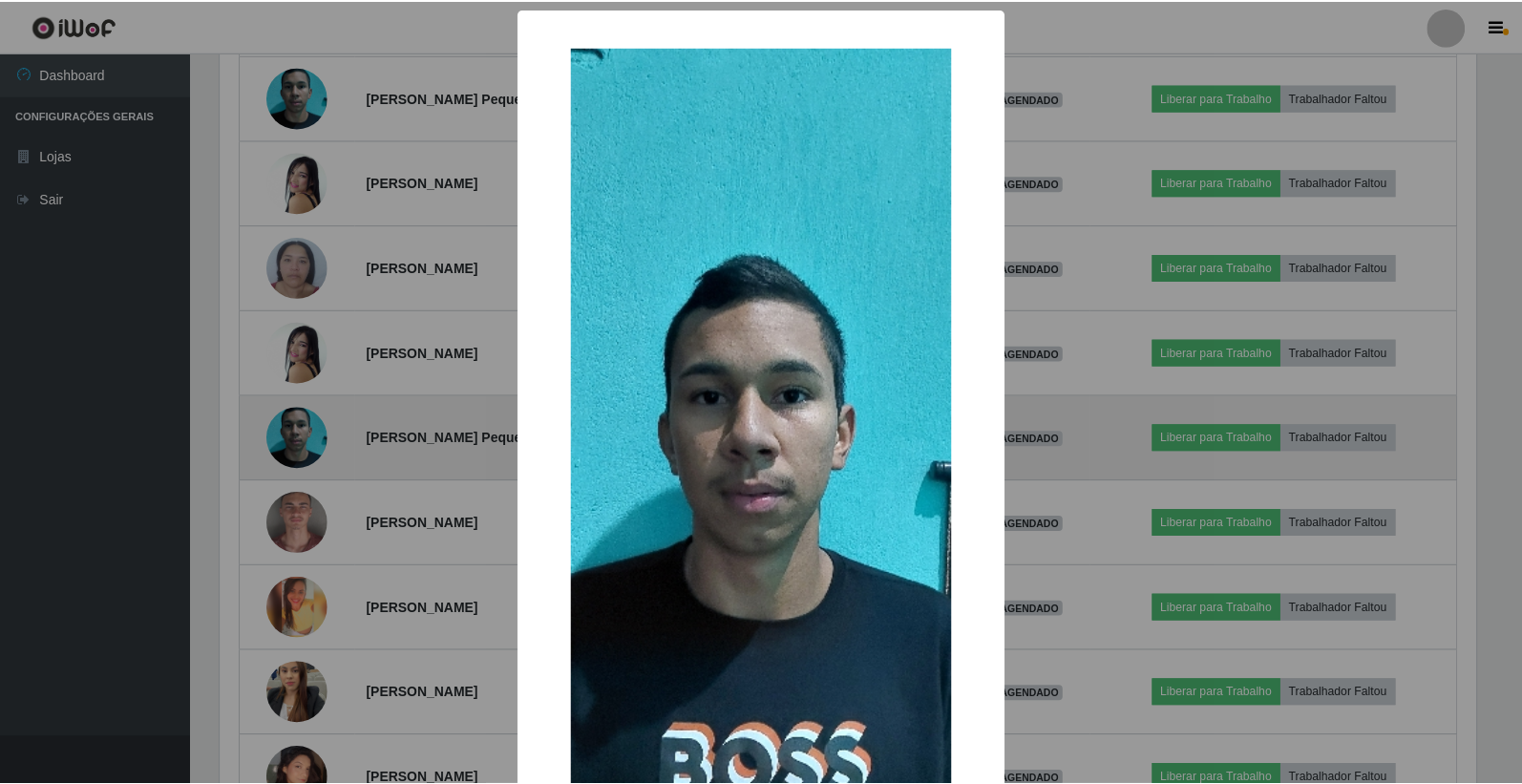
scroll to position [395, 1261]
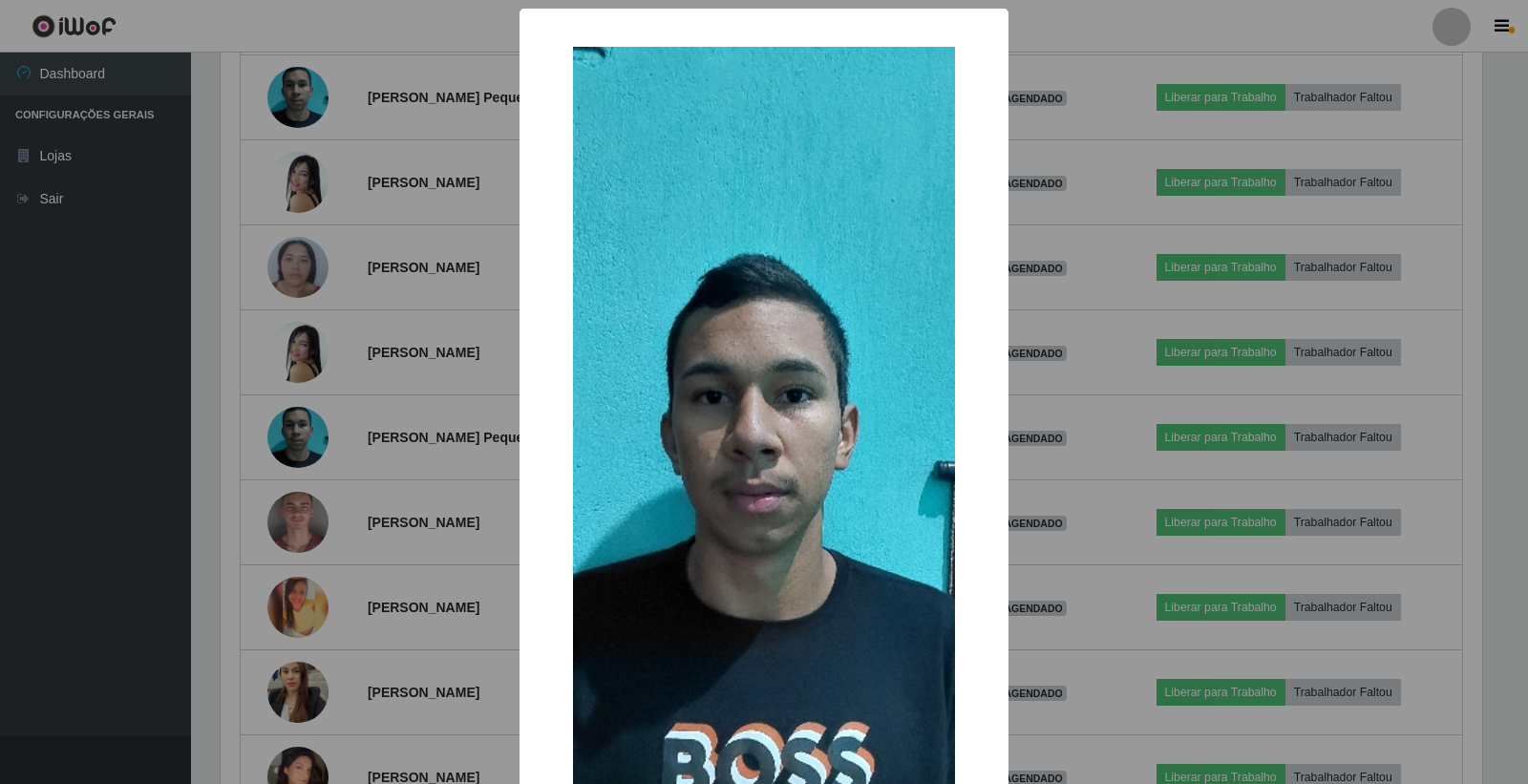
click at [292, 413] on div "× OK Cancel" at bounding box center [764, 392] width 1528 height 784
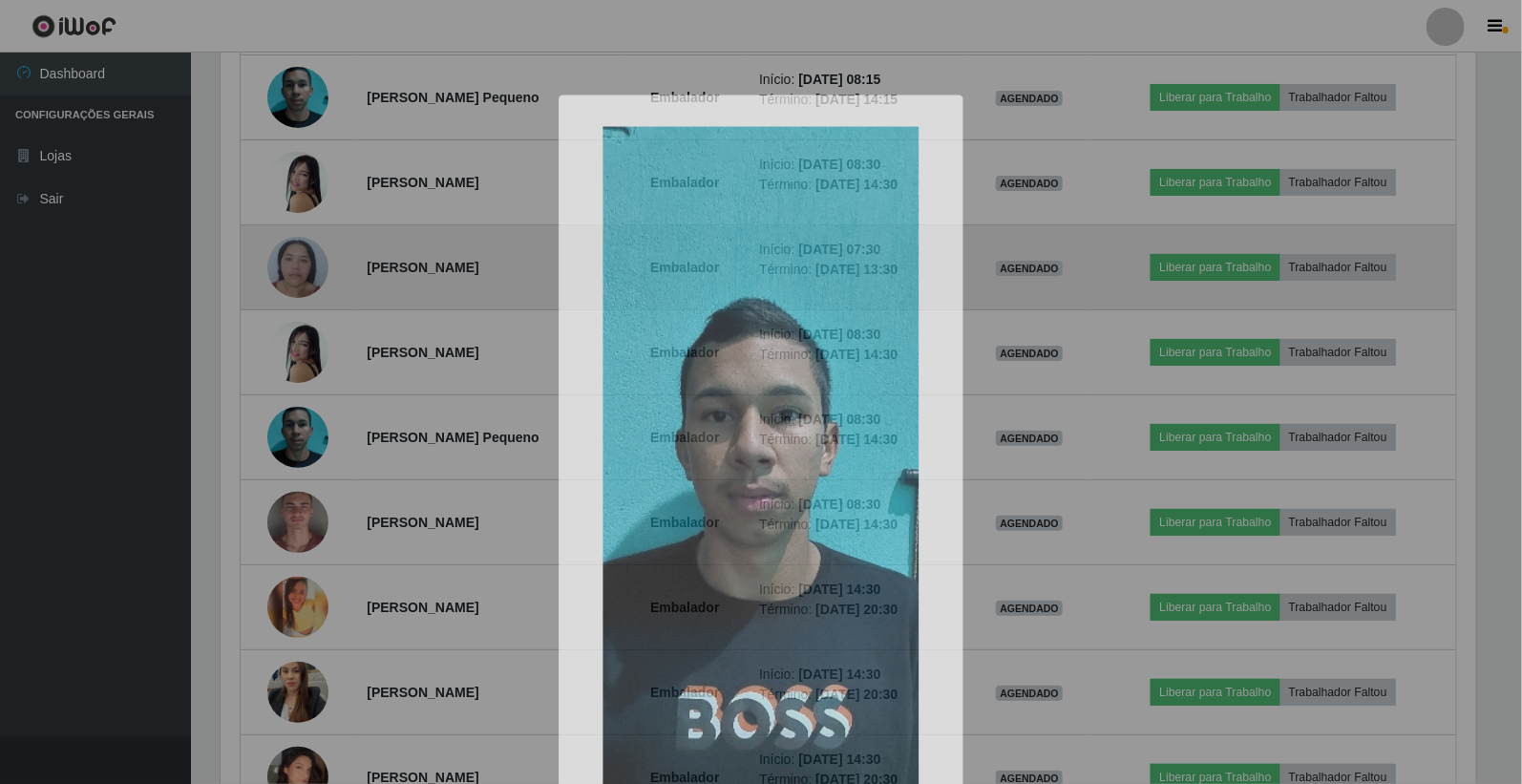
scroll to position [0, 0]
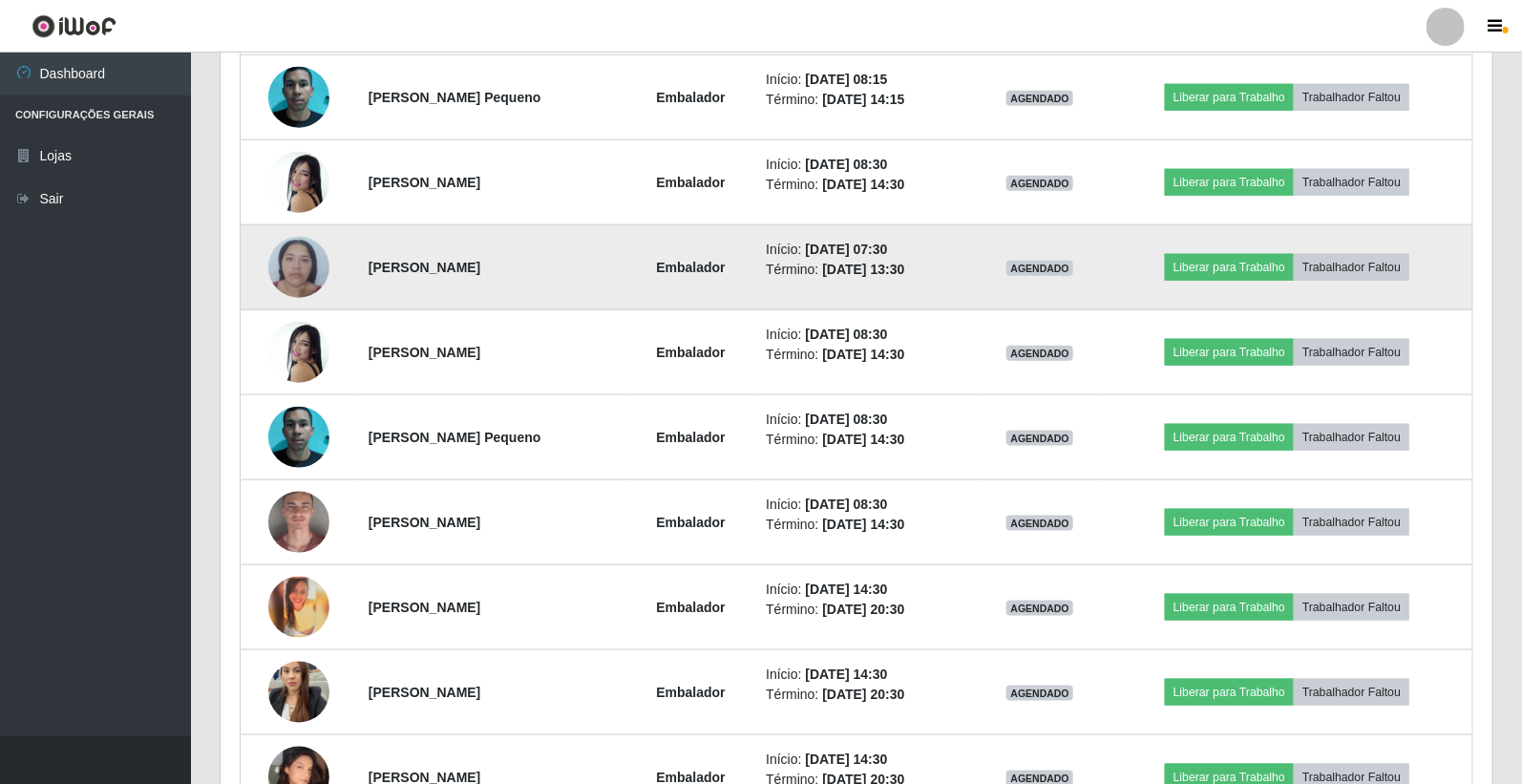
click at [289, 284] on img at bounding box center [299, 267] width 61 height 81
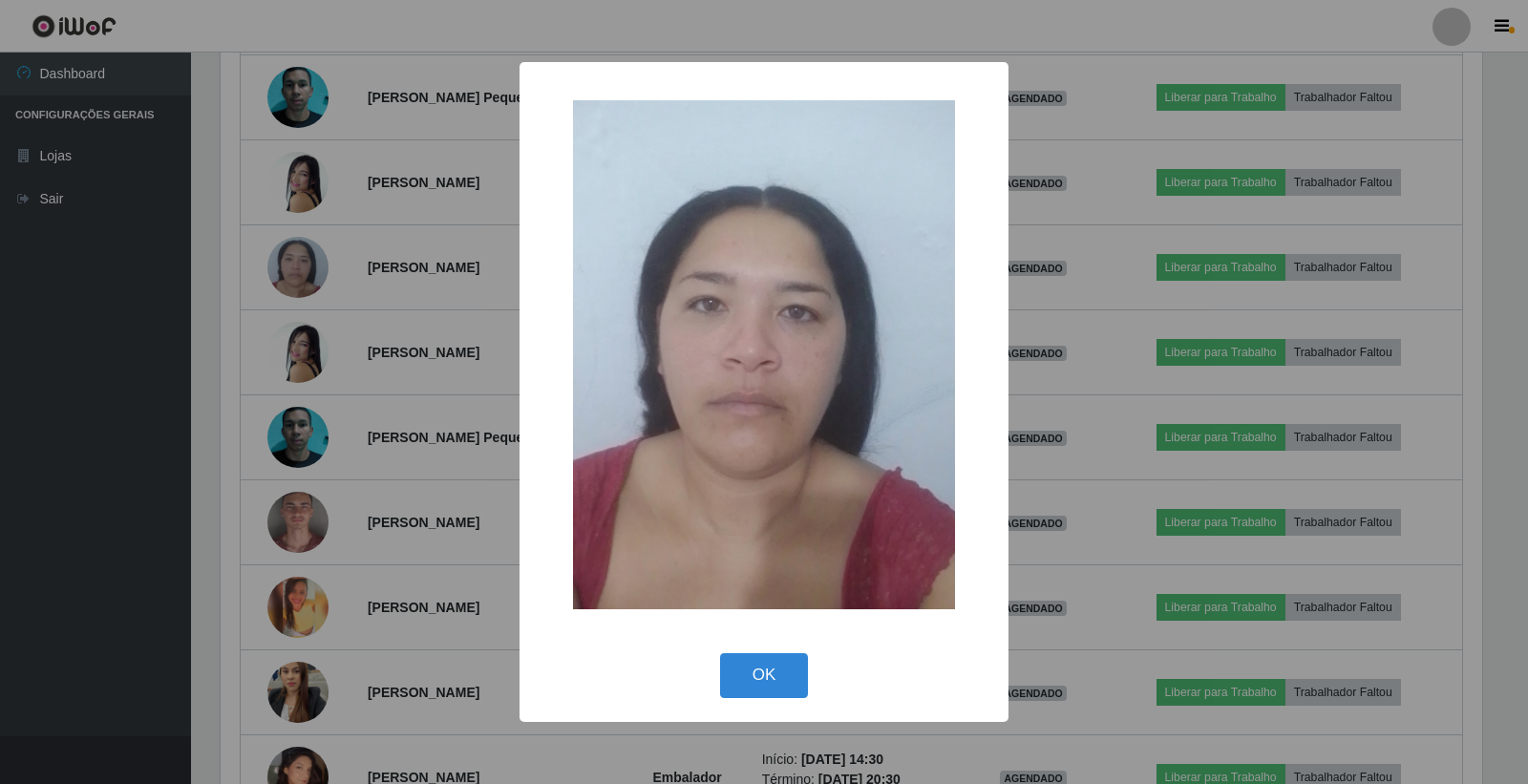
click at [303, 203] on div "× OK Cancel" at bounding box center [764, 392] width 1528 height 784
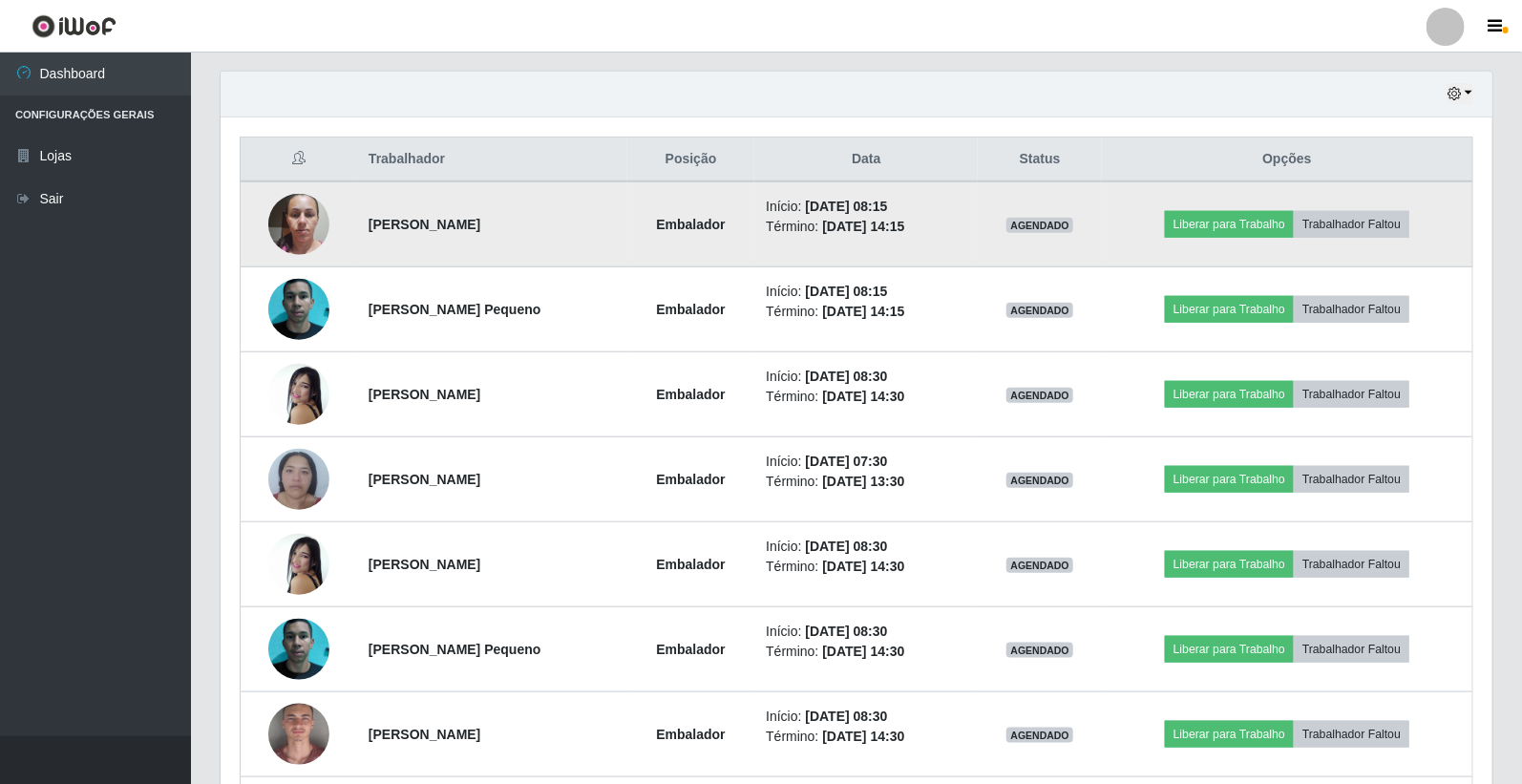
click at [303, 222] on img at bounding box center [299, 224] width 61 height 61
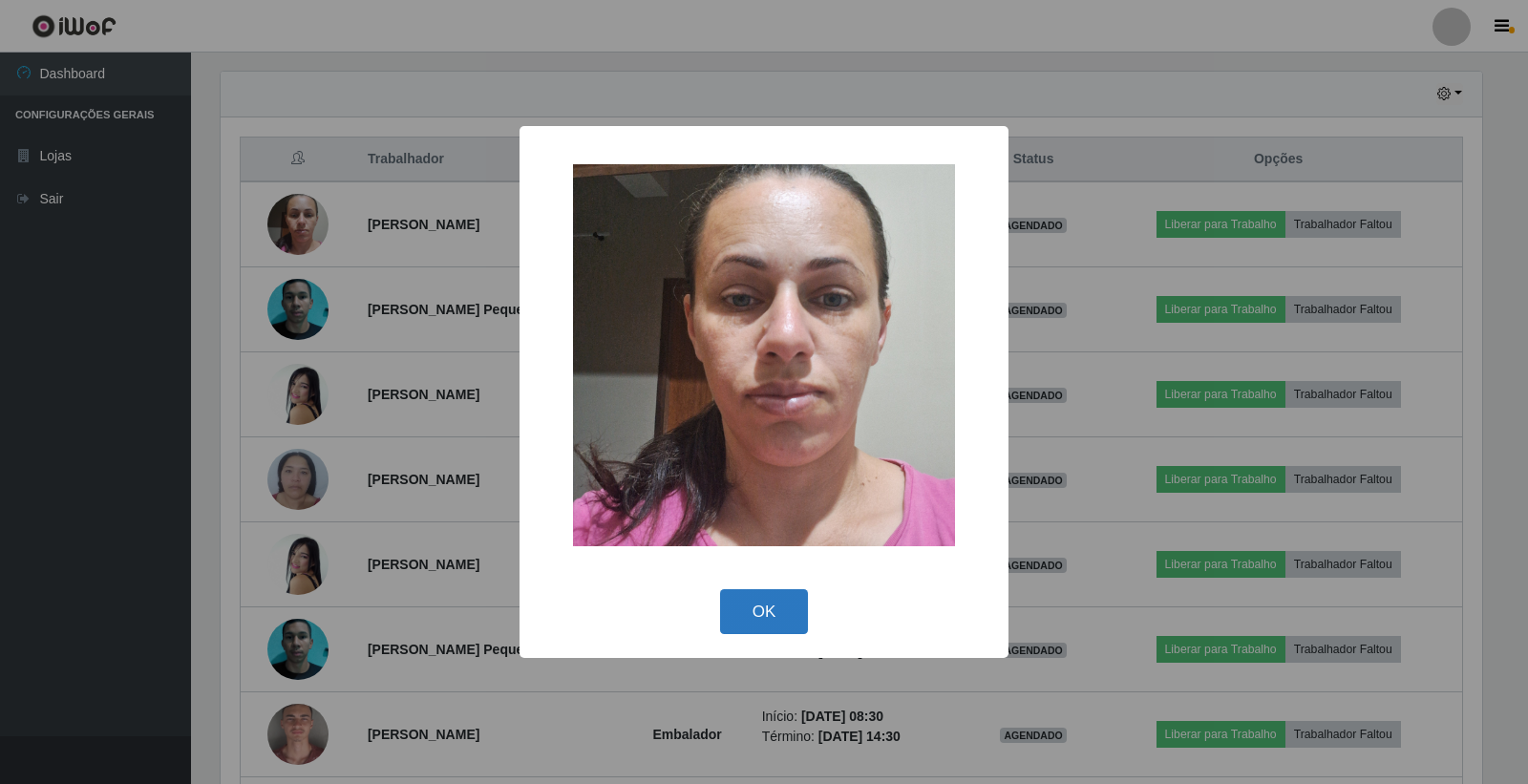
click at [749, 609] on button "OK" at bounding box center [764, 611] width 89 height 44
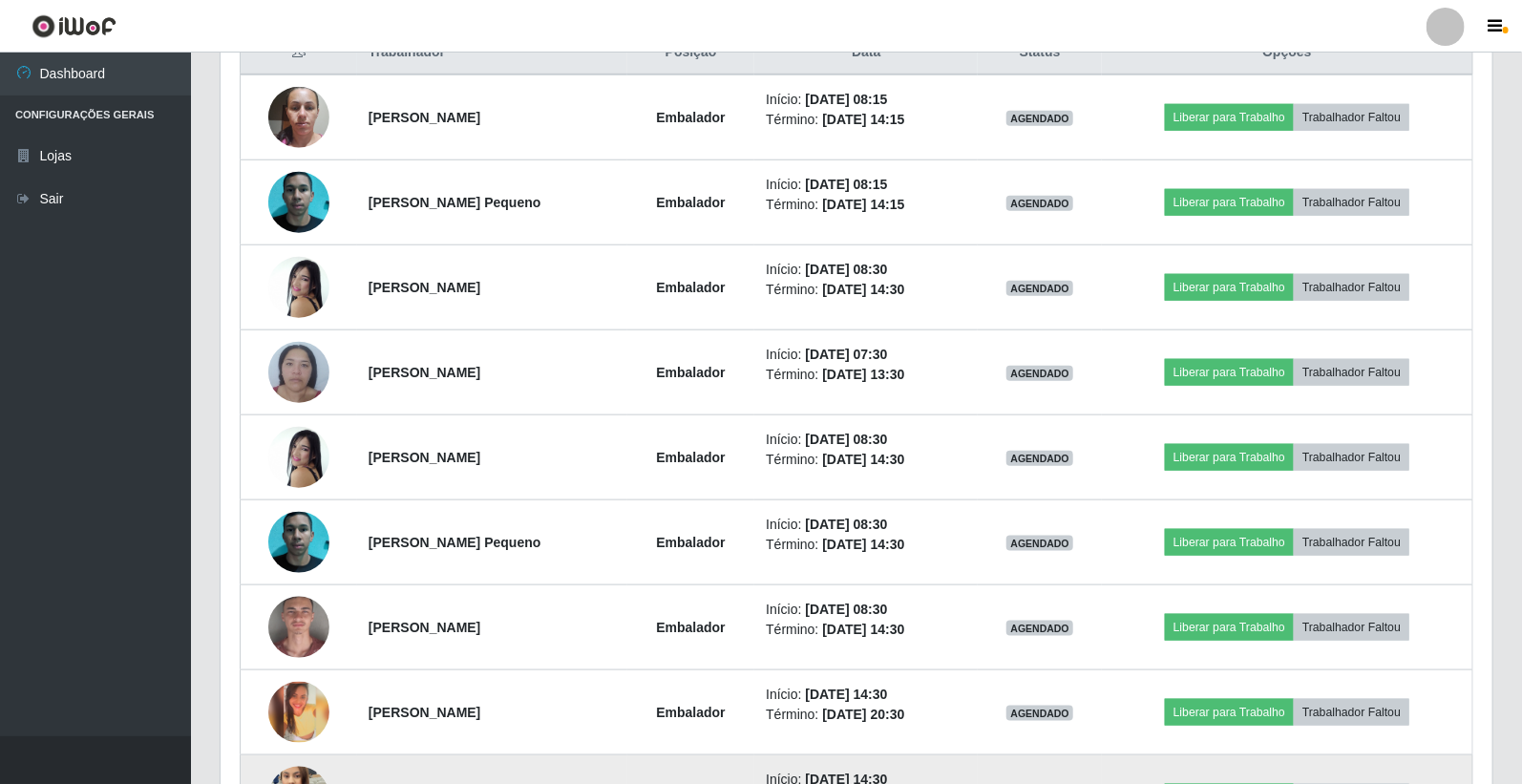
scroll to position [337, 0]
